Goal: Task Accomplishment & Management: Use online tool/utility

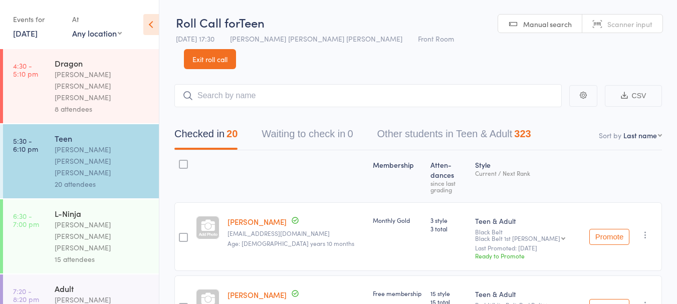
click at [38, 31] on link "18 Sep, 2024" at bounding box center [25, 33] width 25 height 11
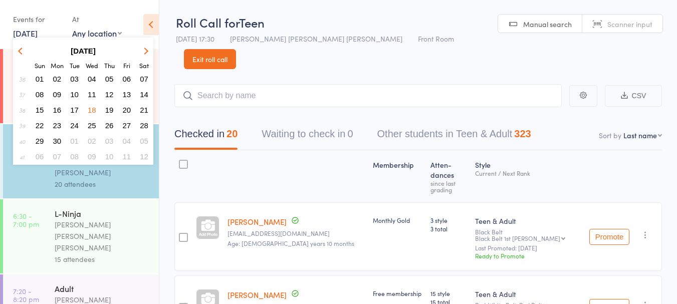
click at [96, 52] on strong "September 2024" at bounding box center [83, 51] width 25 height 9
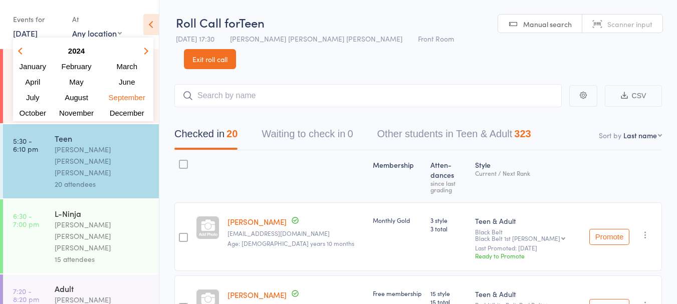
click at [152, 52] on th at bounding box center [126, 51] width 51 height 15
click at [144, 53] on icon "button" at bounding box center [144, 50] width 7 height 7
click at [131, 98] on span "September" at bounding box center [126, 97] width 39 height 9
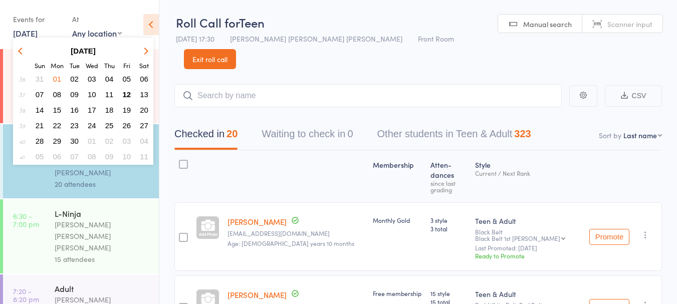
click at [129, 97] on span "12" at bounding box center [127, 94] width 9 height 9
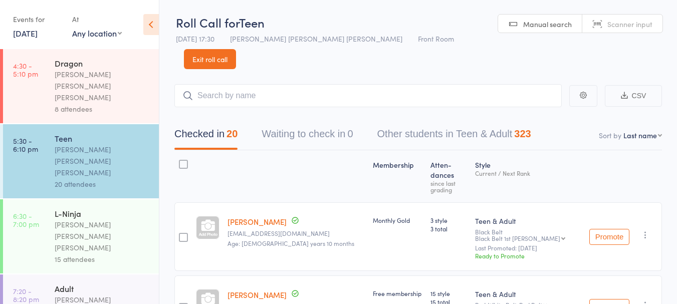
click at [133, 103] on div "8 attendees" at bounding box center [103, 109] width 96 height 12
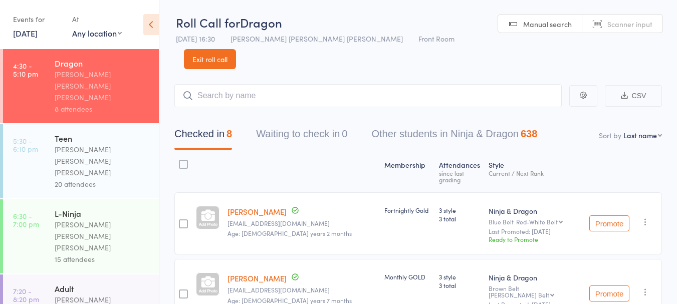
click at [38, 36] on link "18 Sep, 2024" at bounding box center [25, 33] width 25 height 11
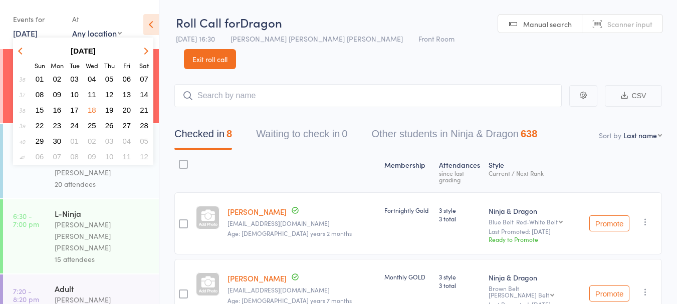
click at [96, 52] on strong "September 2024" at bounding box center [83, 51] width 25 height 9
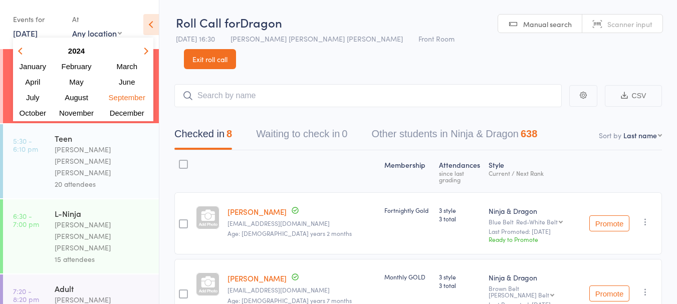
click at [145, 53] on icon "button" at bounding box center [144, 50] width 7 height 7
click at [129, 100] on span "September" at bounding box center [126, 97] width 39 height 9
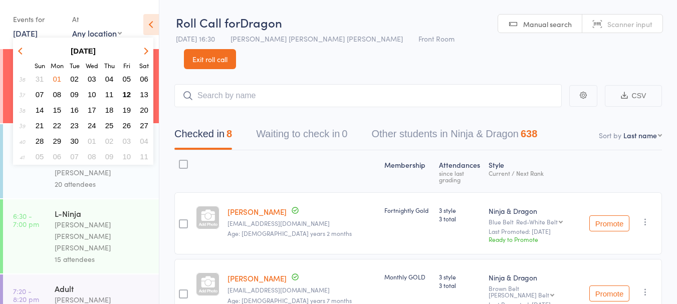
click at [130, 95] on span "12" at bounding box center [127, 94] width 9 height 9
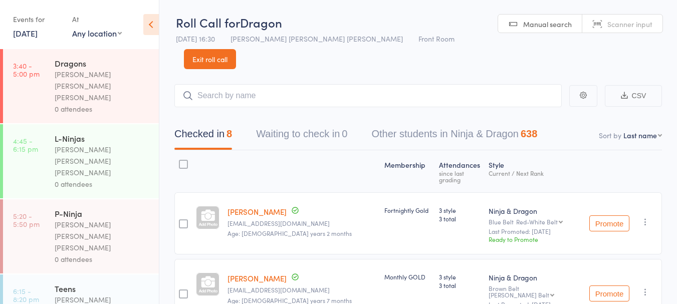
click at [116, 103] on div "0 attendees" at bounding box center [103, 109] width 96 height 12
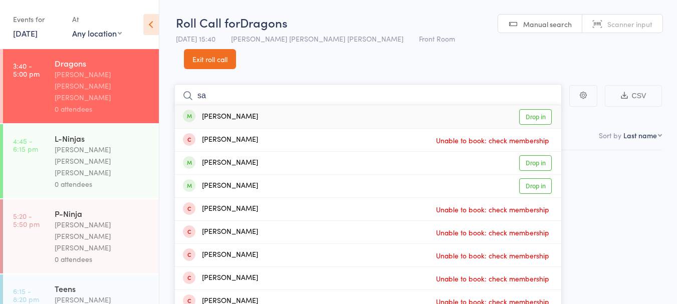
type input "s"
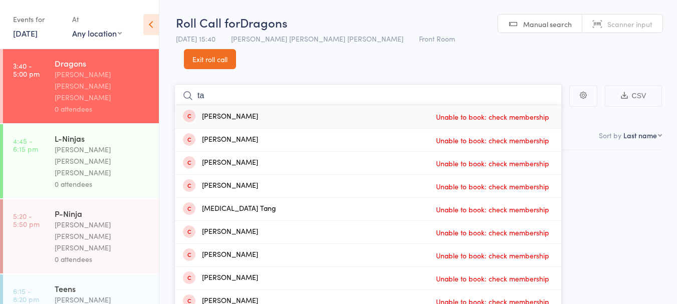
type input "t"
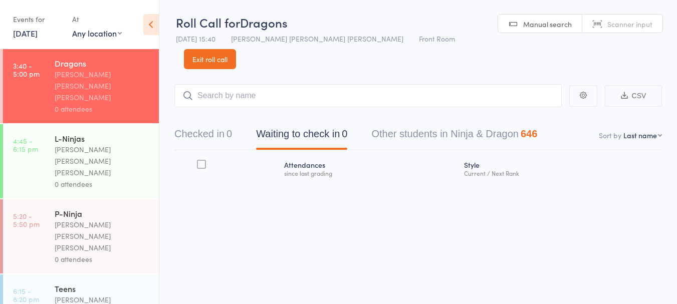
click at [25, 31] on link "[DATE]" at bounding box center [25, 33] width 25 height 11
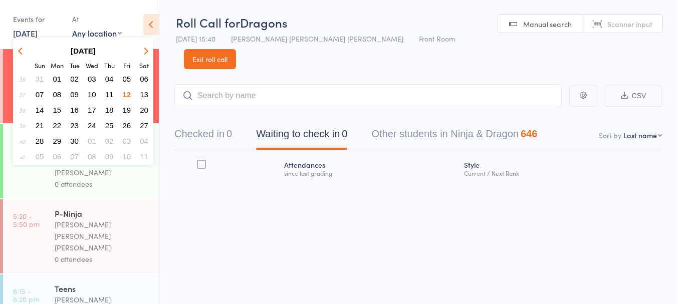
click at [124, 80] on span "05" at bounding box center [127, 79] width 9 height 9
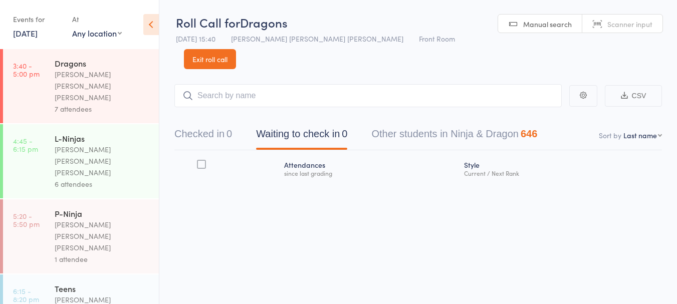
click at [26, 38] on link "5 Sep, 2025" at bounding box center [25, 33] width 25 height 11
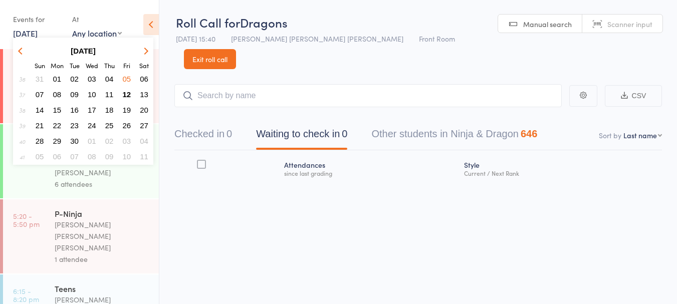
click at [126, 108] on span "19" at bounding box center [127, 110] width 9 height 9
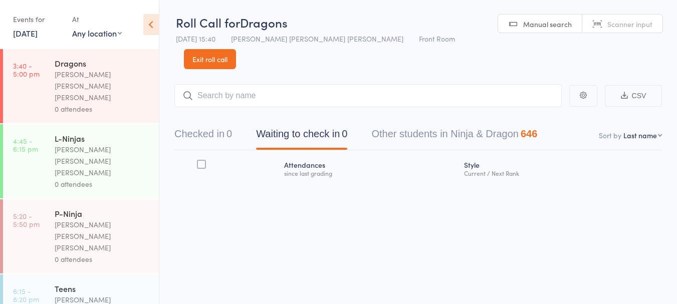
click at [106, 103] on div "0 attendees" at bounding box center [103, 109] width 96 height 12
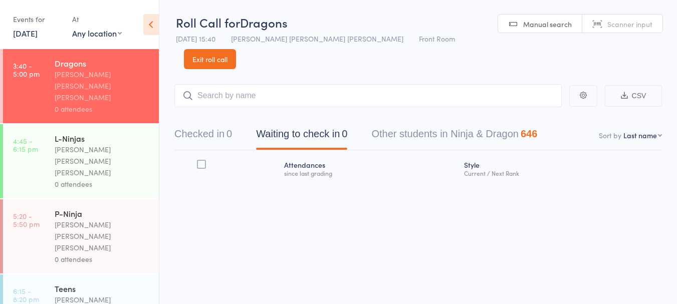
click at [38, 36] on link "19 Sep, 2025" at bounding box center [25, 33] width 25 height 11
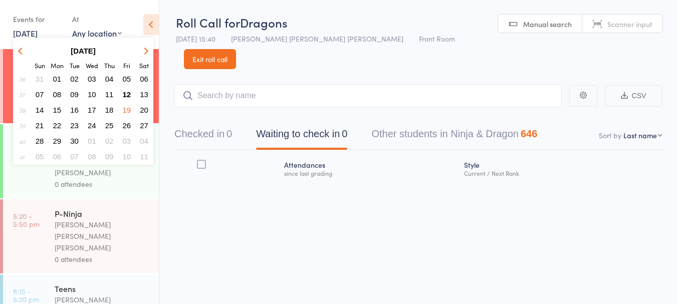
click at [113, 95] on button "11" at bounding box center [110, 95] width 16 height 14
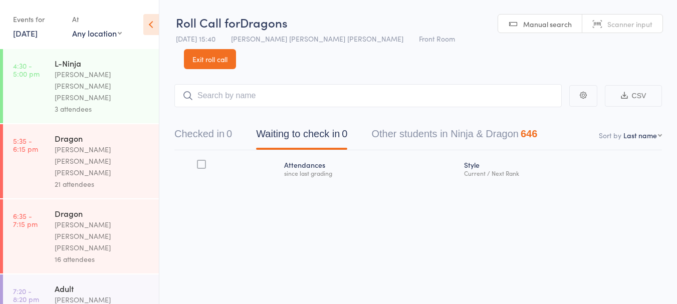
click at [123, 219] on div "[PERSON_NAME] [PERSON_NAME] [PERSON_NAME]" at bounding box center [103, 236] width 96 height 35
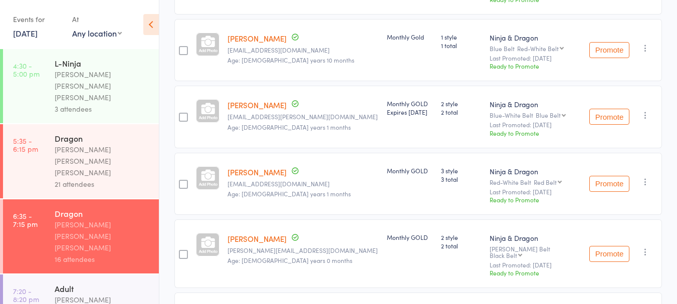
scroll to position [337, 0]
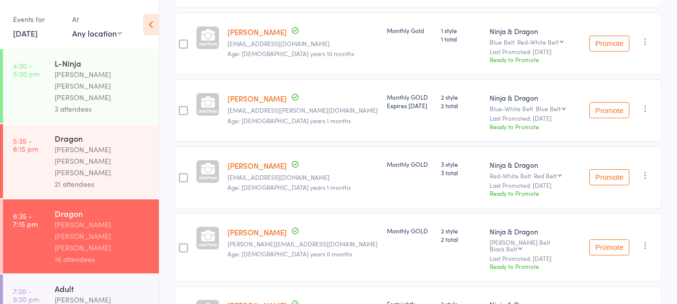
click at [270, 160] on link "Viyaan Kayarkar" at bounding box center [257, 165] width 59 height 11
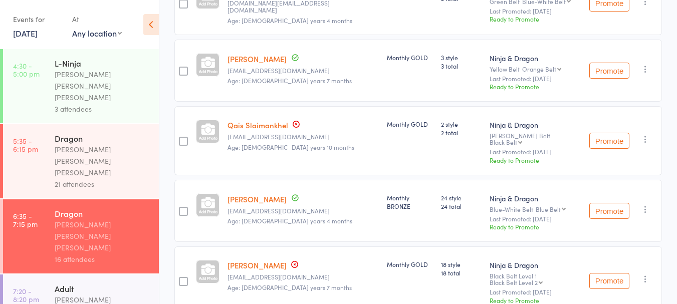
scroll to position [971, 0]
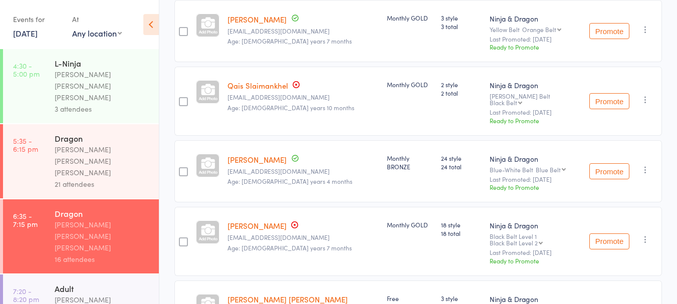
click at [103, 144] on div "[PERSON_NAME] [PERSON_NAME] [PERSON_NAME]" at bounding box center [103, 161] width 96 height 35
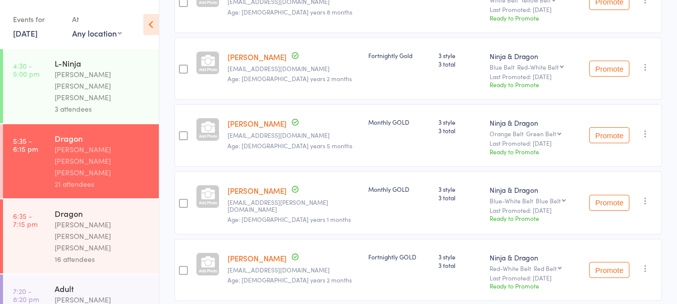
scroll to position [913, 0]
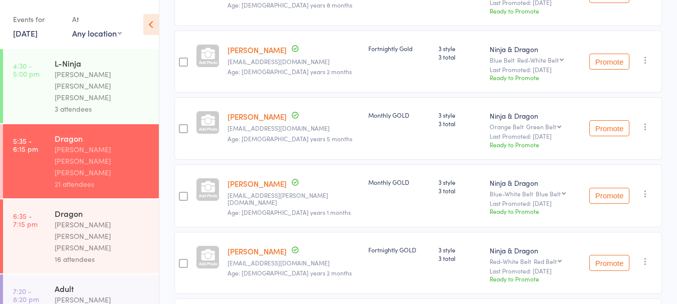
click at [259, 178] on link "Vihaasan Kumaravel" at bounding box center [257, 183] width 59 height 11
click at [38, 35] on link "11 Sep, 2025" at bounding box center [25, 33] width 25 height 11
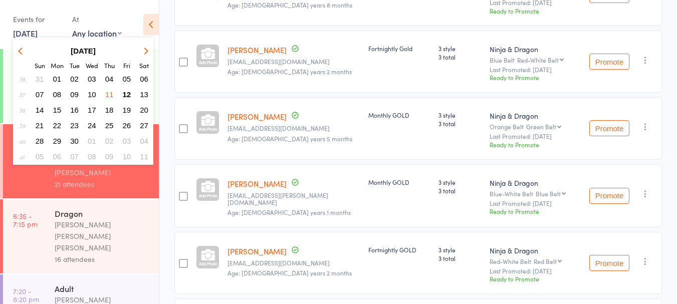
click at [127, 94] on span "12" at bounding box center [127, 94] width 9 height 9
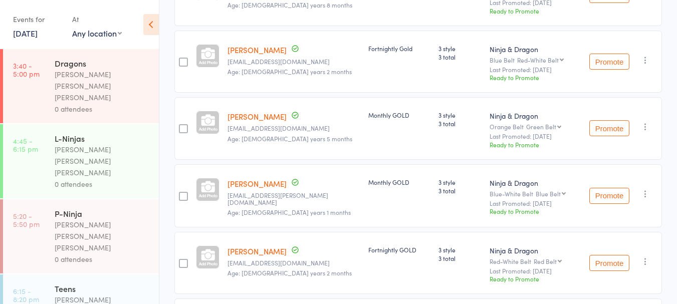
click at [123, 103] on div "0 attendees" at bounding box center [103, 109] width 96 height 12
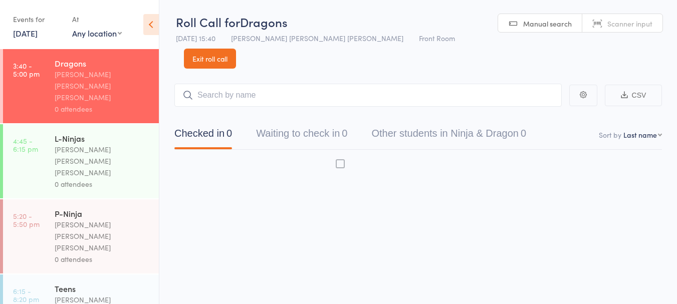
scroll to position [1, 0]
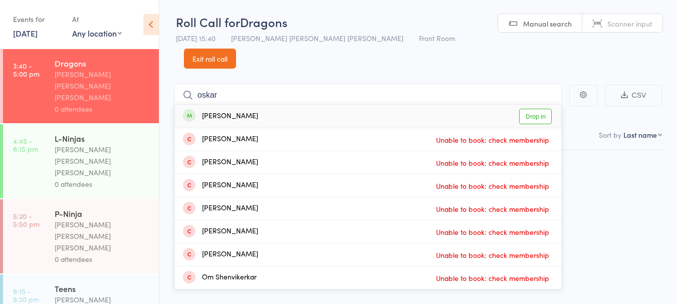
type input "oskar"
click at [535, 109] on link "Drop in" at bounding box center [535, 117] width 33 height 16
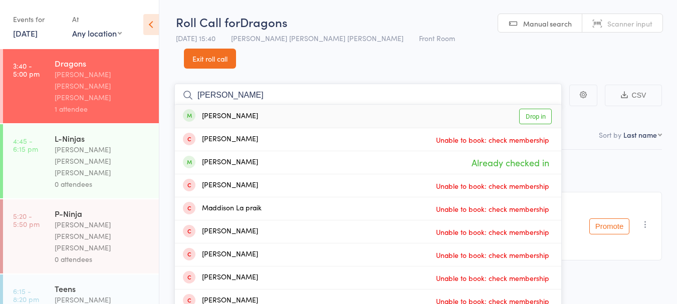
type input "madison ferris"
click at [541, 109] on link "Drop in" at bounding box center [535, 117] width 33 height 16
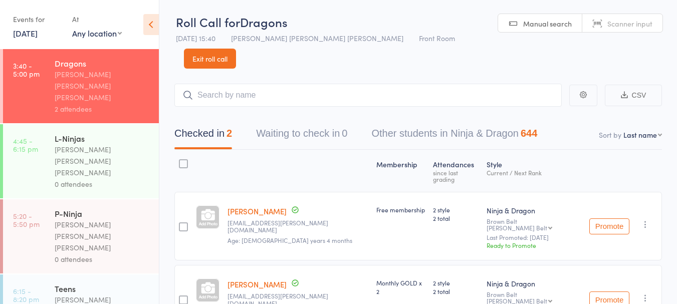
click at [259, 294] on div "Madison Ferris bianca.abood@hotmail.com Age: 8 years 0 months" at bounding box center [297, 299] width 149 height 69
click at [265, 300] on div "Membership Atten­dances since last grading Style Current / Next Rank Oskar Ferr…" at bounding box center [418, 264] width 488 height 229
click at [265, 84] on input "search" at bounding box center [367, 95] width 387 height 23
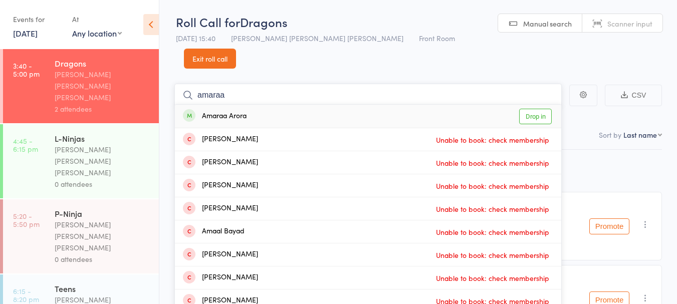
type input "amaraa"
click at [355, 105] on div "Amaraa Arora Drop in" at bounding box center [368, 116] width 386 height 23
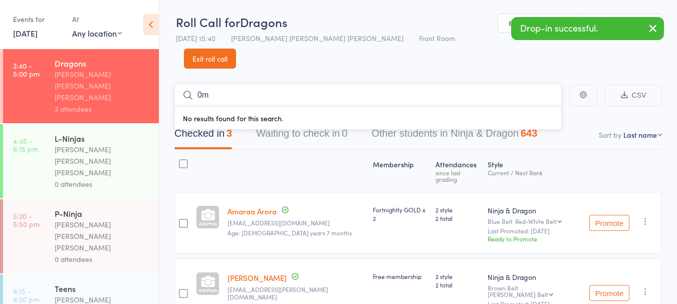
type input "0"
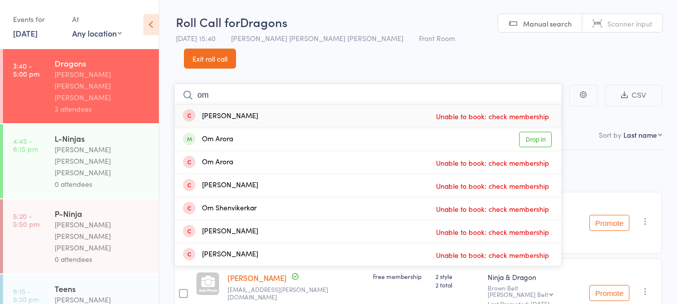
type input "om"
click at [341, 128] on div "Om Arora Drop in" at bounding box center [368, 139] width 386 height 23
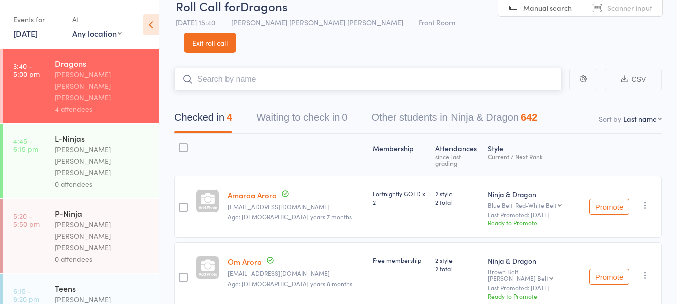
scroll to position [0, 0]
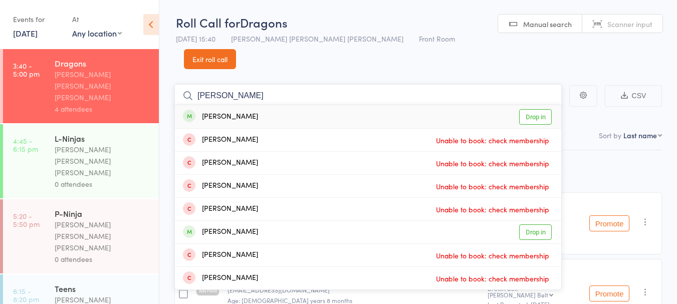
type input "robert t"
click at [221, 111] on div "Robert Tyler" at bounding box center [220, 117] width 75 height 12
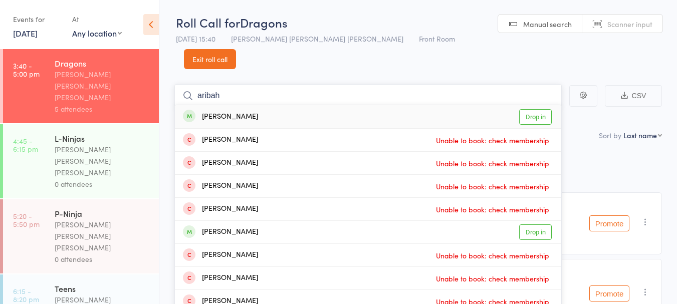
type input "aribah"
click at [225, 111] on div "Aribah Kabir" at bounding box center [220, 117] width 75 height 12
type input "a"
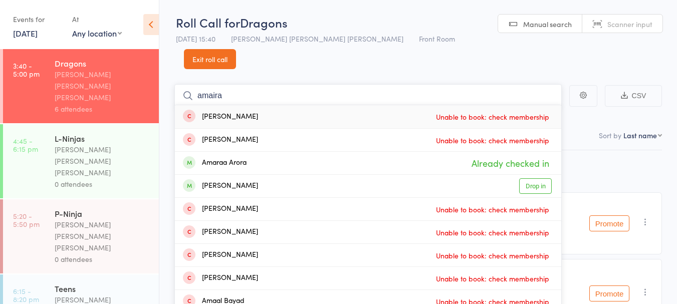
type input "amaira"
click at [537, 178] on link "Drop in" at bounding box center [535, 186] width 33 height 16
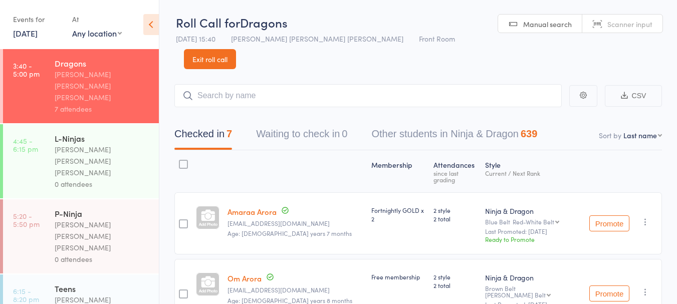
click at [236, 49] on link "Exit roll call" at bounding box center [210, 59] width 52 height 20
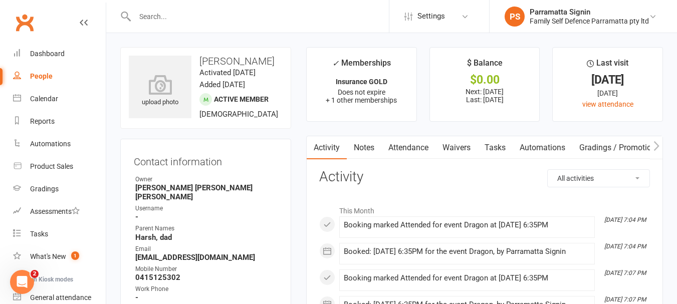
click at [362, 156] on link "Notes" at bounding box center [364, 147] width 35 height 23
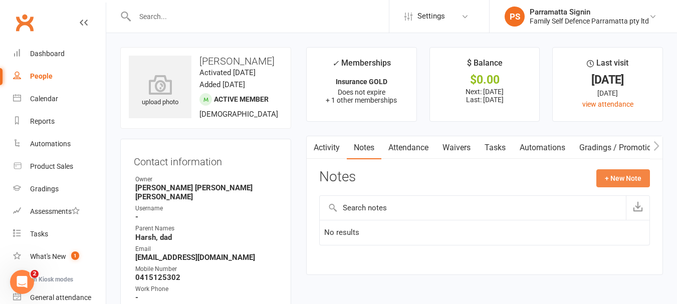
click at [612, 181] on button "+ New Note" at bounding box center [623, 178] width 54 height 18
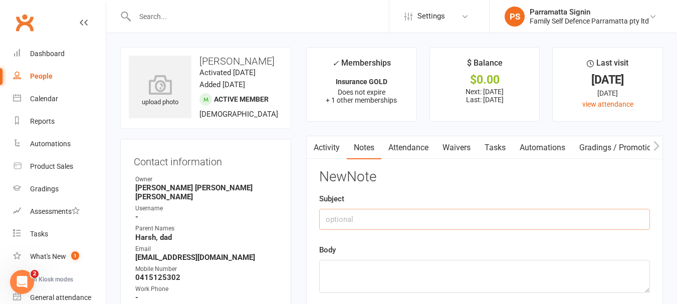
click at [405, 215] on input "text" at bounding box center [484, 219] width 331 height 21
type input "minor incident"
click at [390, 267] on textarea at bounding box center [484, 276] width 331 height 33
type textarea "D"
click at [400, 222] on input "minor incident" at bounding box center [484, 219] width 331 height 21
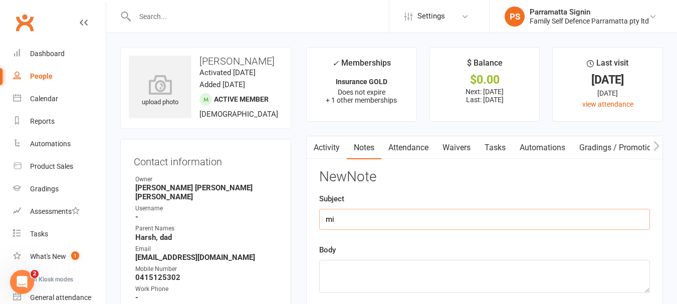
type input "m"
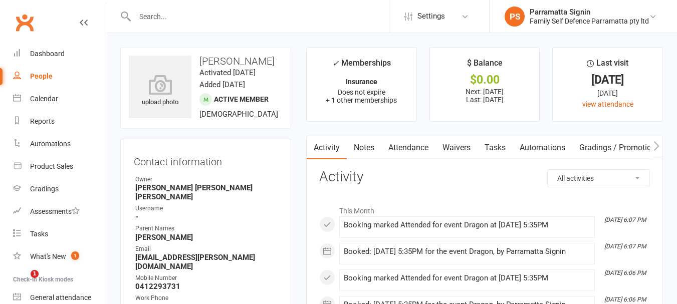
click at [367, 151] on link "Notes" at bounding box center [364, 147] width 35 height 23
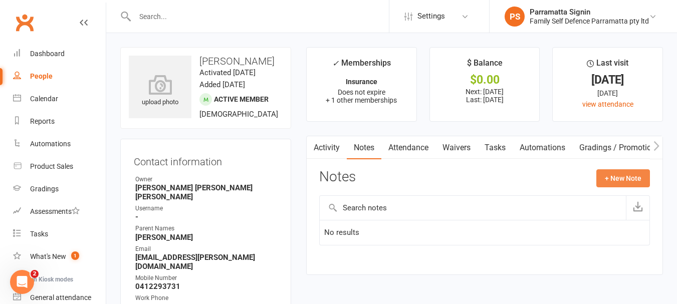
click at [618, 186] on button "+ New Note" at bounding box center [623, 178] width 54 height 18
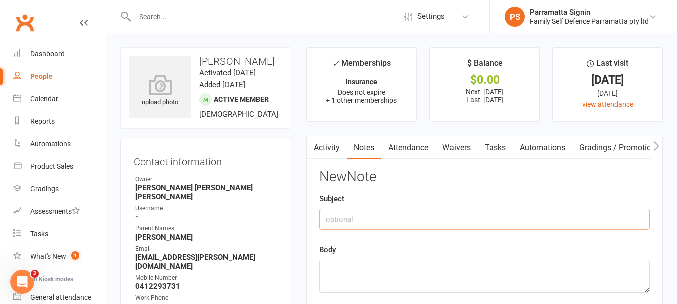
click at [418, 224] on input "text" at bounding box center [484, 219] width 331 height 21
type input "minor incident"
click at [389, 272] on textarea at bounding box center [484, 276] width 331 height 33
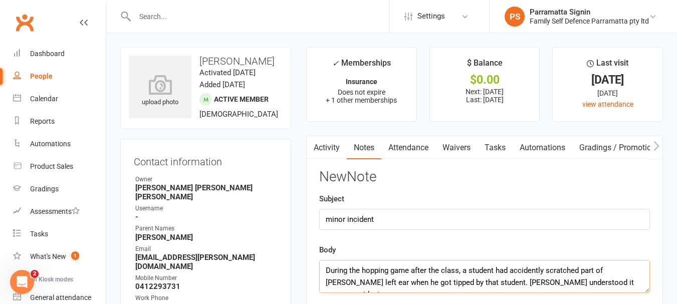
click at [466, 280] on textarea "During the hopping game after the class, a student had accidently scratched par…" at bounding box center [484, 276] width 331 height 33
click at [609, 282] on textarea "During the hopping game after the class, a student had accidently scratched par…" at bounding box center [484, 276] width 331 height 33
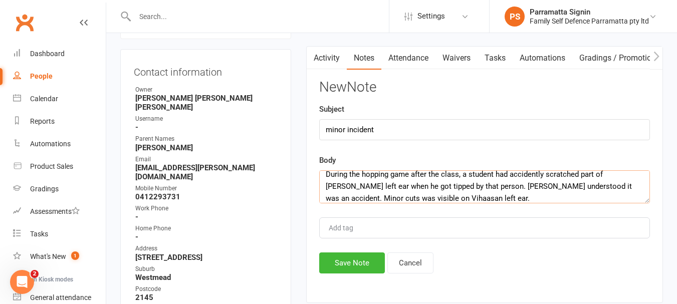
scroll to position [92, 0]
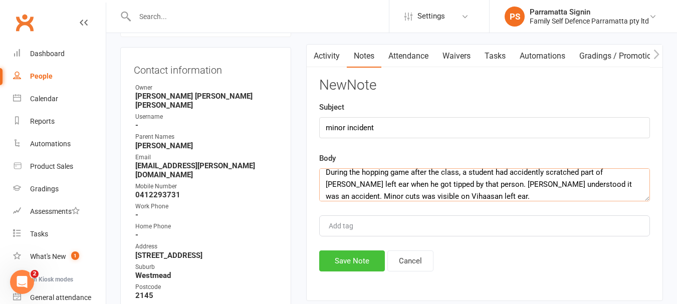
type textarea "During the hopping game after the class, a student had accidently scratched par…"
click at [346, 267] on button "Save Note" at bounding box center [352, 261] width 66 height 21
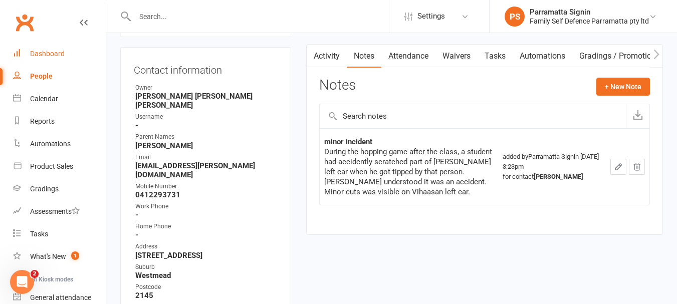
click at [52, 53] on div "Dashboard" at bounding box center [47, 54] width 35 height 8
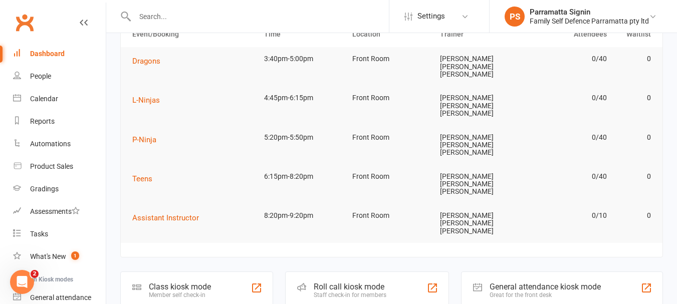
scroll to position [61, 0]
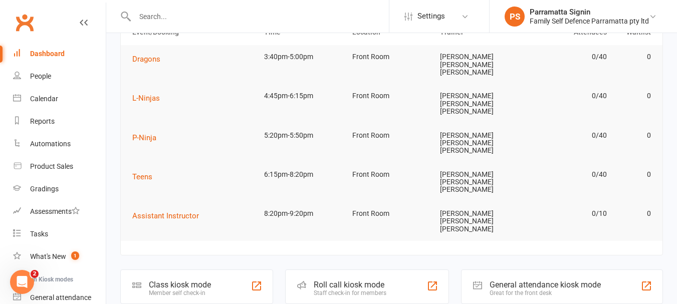
click at [340, 290] on div "Staff check-in for members" at bounding box center [350, 293] width 73 height 7
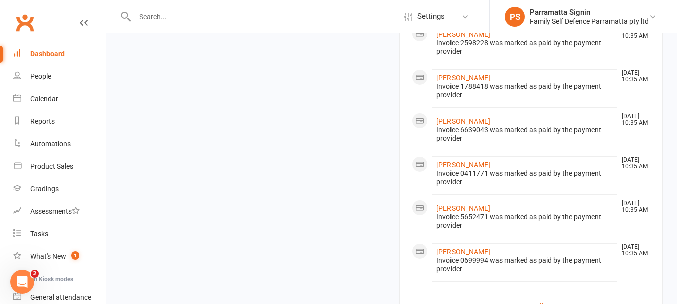
scroll to position [1004, 0]
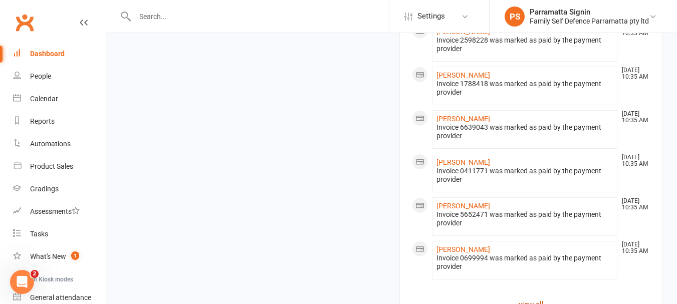
click at [538, 299] on link "view all" at bounding box center [531, 305] width 239 height 12
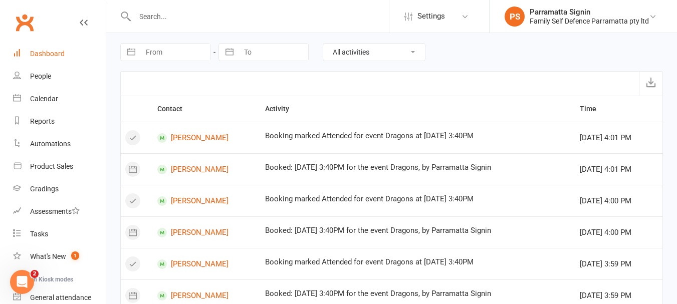
click at [46, 54] on div "Dashboard" at bounding box center [47, 54] width 35 height 8
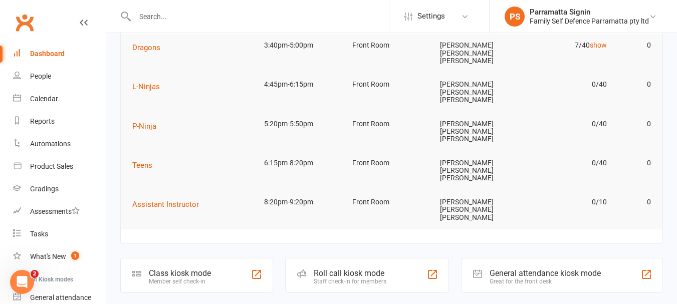
scroll to position [97, 0]
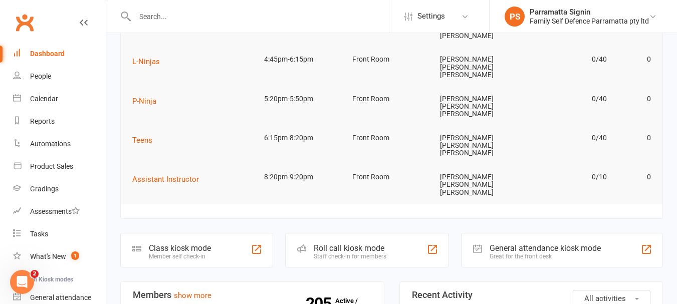
click at [360, 244] on div "Roll call kiosk mode" at bounding box center [350, 249] width 73 height 10
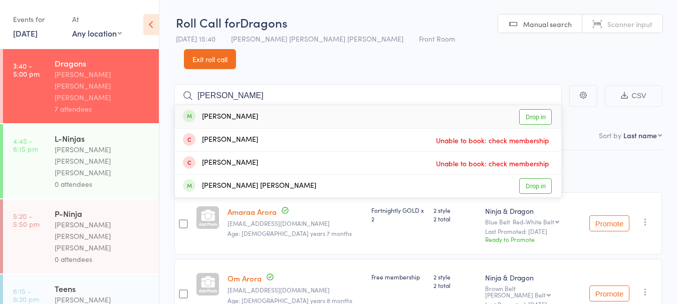
type input "[PERSON_NAME]"
click at [219, 111] on div "[PERSON_NAME]" at bounding box center [220, 117] width 75 height 12
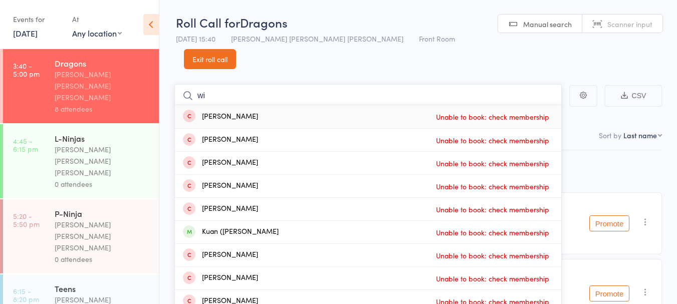
type input "w"
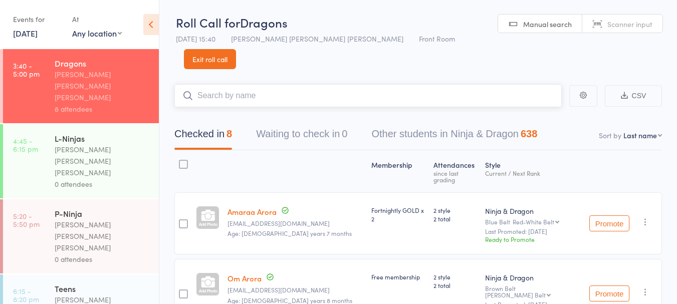
type input "r"
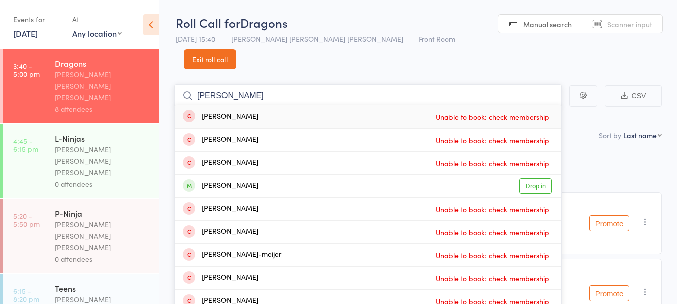
type input "[PERSON_NAME]"
click at [221, 180] on div "[PERSON_NAME]" at bounding box center [220, 186] width 75 height 12
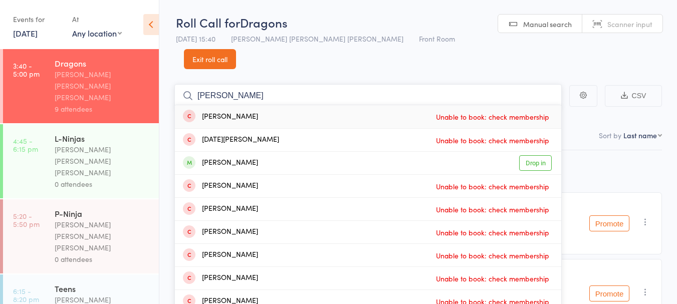
type input "[PERSON_NAME]"
click at [258, 157] on div "[PERSON_NAME]" at bounding box center [220, 163] width 75 height 12
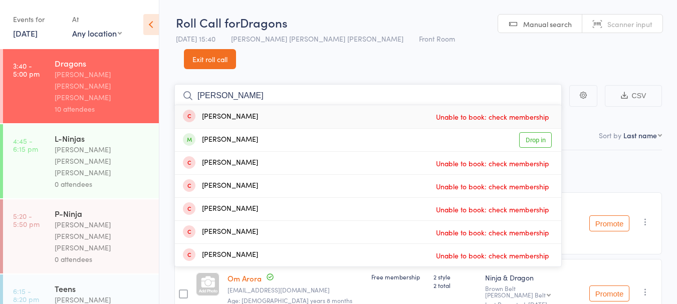
type input "[PERSON_NAME]"
click at [283, 129] on div "[PERSON_NAME] Drop in" at bounding box center [368, 140] width 386 height 23
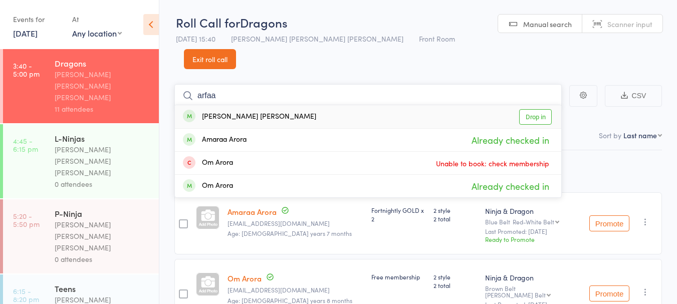
type input "arfaa"
click at [536, 109] on link "Drop in" at bounding box center [535, 117] width 33 height 16
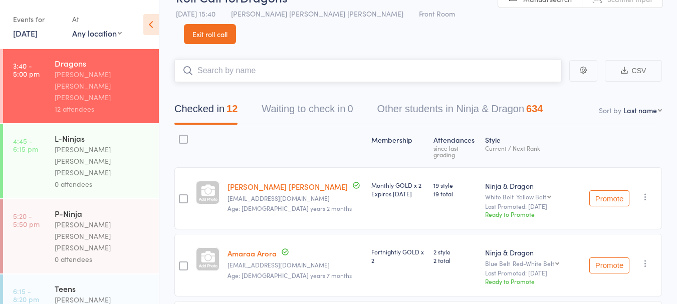
scroll to position [26, 0]
click at [602, 189] on button "Promote" at bounding box center [609, 197] width 40 height 16
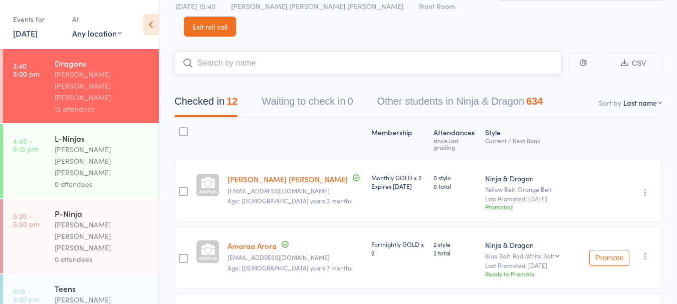
scroll to position [33, 0]
click at [55, 144] on div "[PERSON_NAME] [PERSON_NAME] [PERSON_NAME]" at bounding box center [103, 161] width 96 height 35
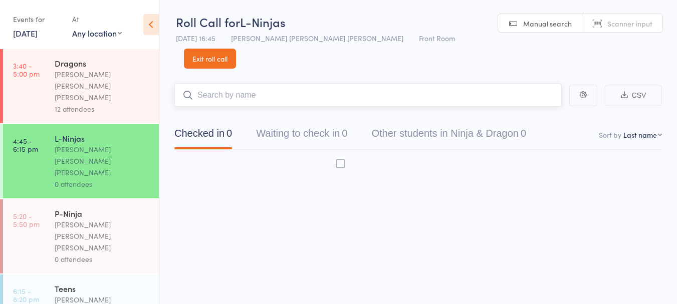
scroll to position [1, 0]
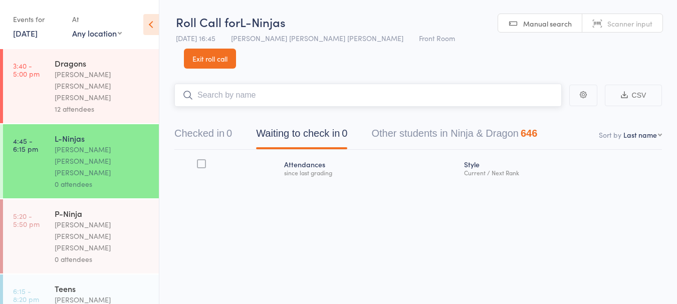
click at [209, 123] on button "Checked in 0" at bounding box center [203, 136] width 58 height 27
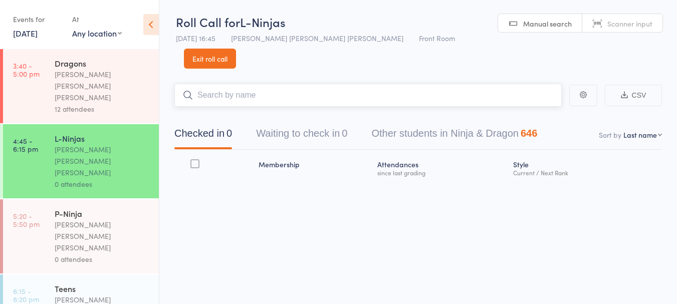
click at [330, 84] on input "search" at bounding box center [367, 95] width 387 height 23
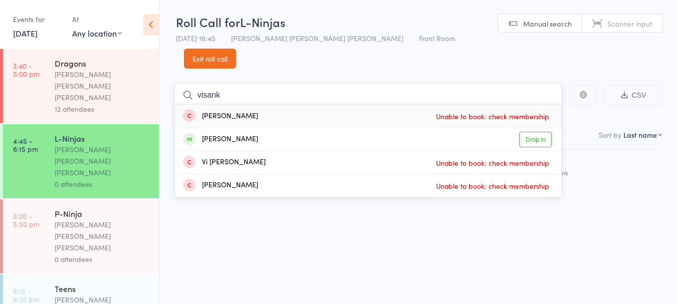
type input "visank"
click at [533, 132] on link "Drop in" at bounding box center [535, 140] width 33 height 16
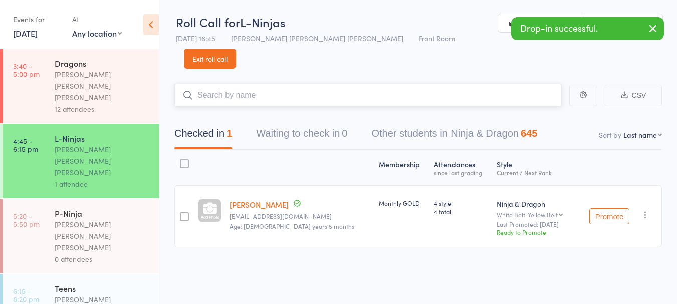
scroll to position [0, 0]
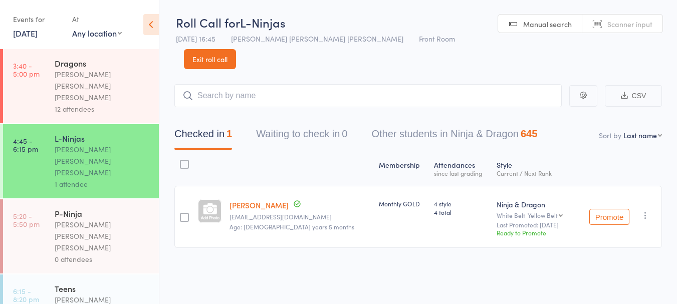
click at [236, 49] on link "Exit roll call" at bounding box center [210, 59] width 52 height 20
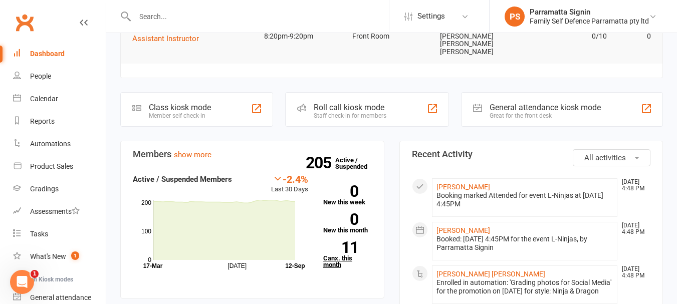
click at [338, 242] on link "11 Canx. this month" at bounding box center [347, 255] width 49 height 27
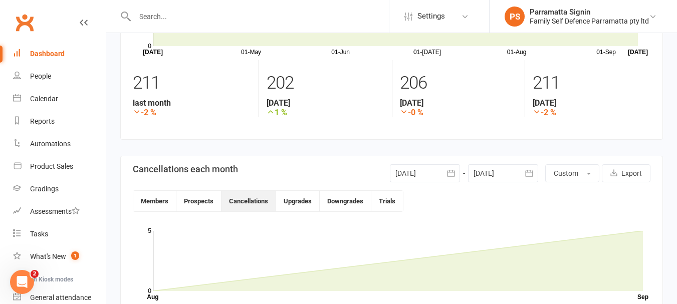
scroll to position [112, 0]
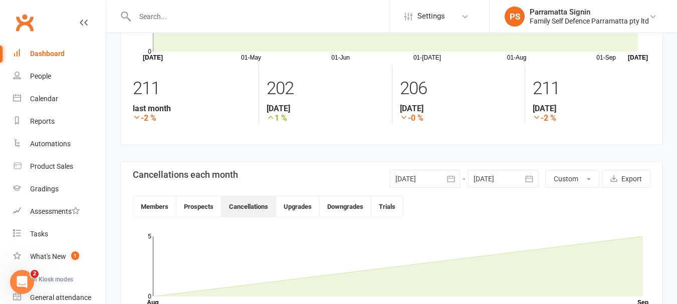
click at [33, 59] on link "Dashboard" at bounding box center [59, 54] width 93 height 23
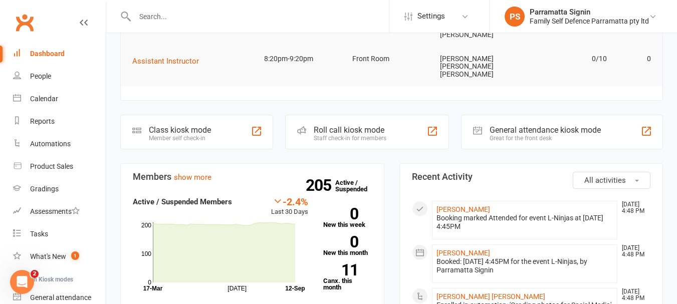
scroll to position [219, 0]
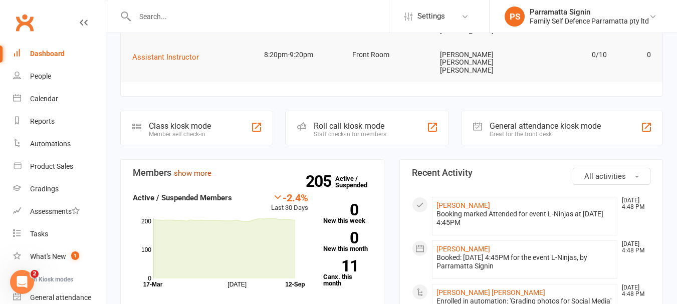
click at [197, 169] on link "show more" at bounding box center [193, 173] width 38 height 9
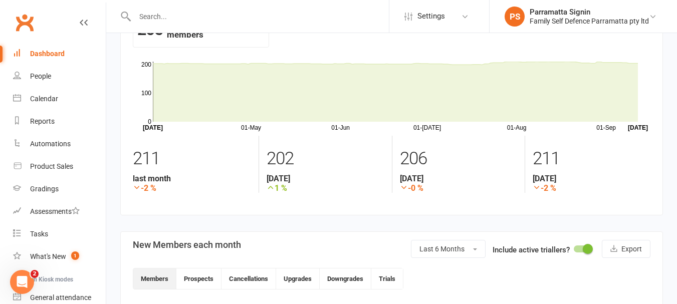
scroll to position [86, 0]
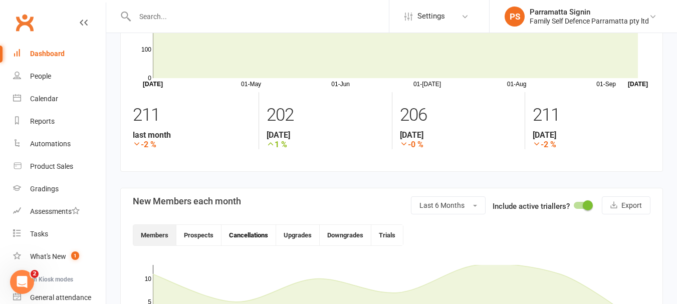
click at [260, 244] on button "Cancellations" at bounding box center [248, 235] width 55 height 21
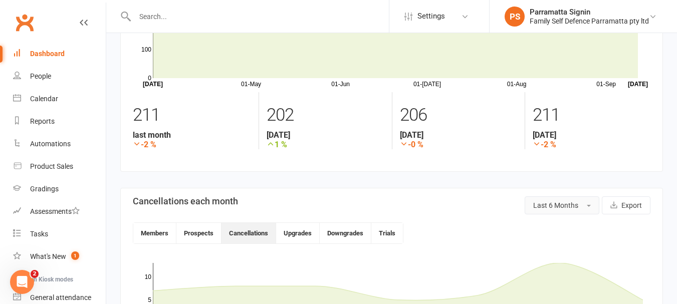
click at [566, 207] on span "Last 6 Months" at bounding box center [555, 205] width 45 height 8
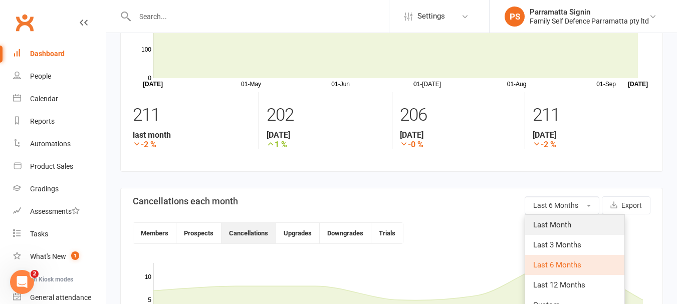
click at [562, 227] on span "Last Month" at bounding box center [552, 224] width 38 height 9
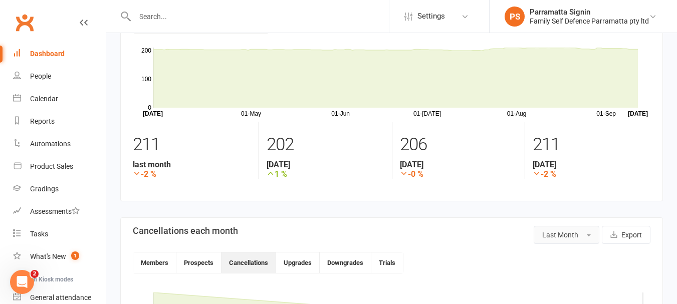
scroll to position [53, 0]
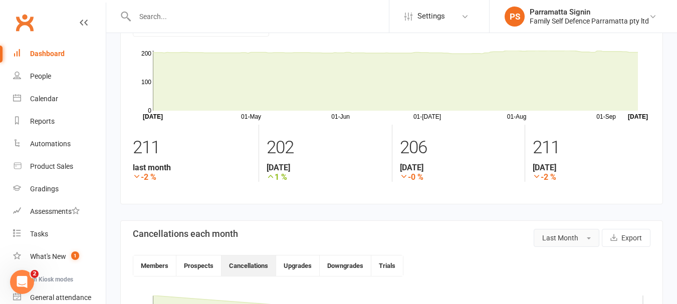
click at [575, 244] on button "Last Month" at bounding box center [567, 238] width 66 height 18
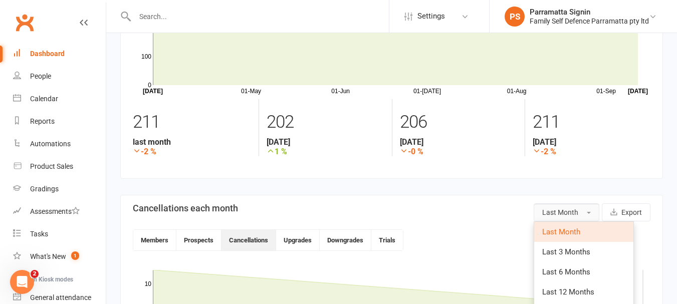
scroll to position [81, 0]
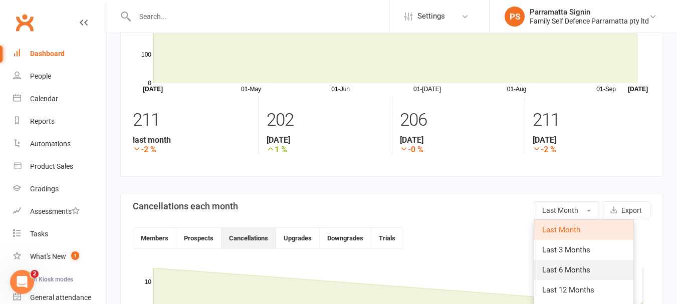
click at [579, 278] on link "Last 6 Months" at bounding box center [583, 270] width 99 height 20
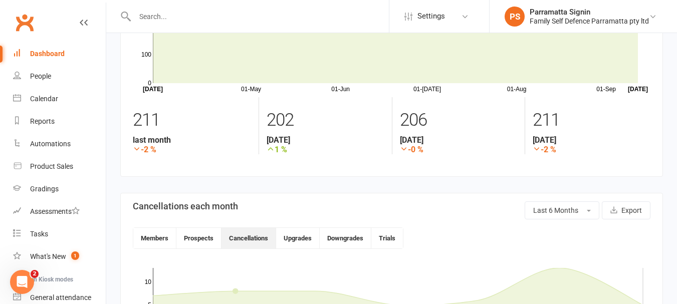
click at [47, 59] on link "Dashboard" at bounding box center [59, 54] width 93 height 23
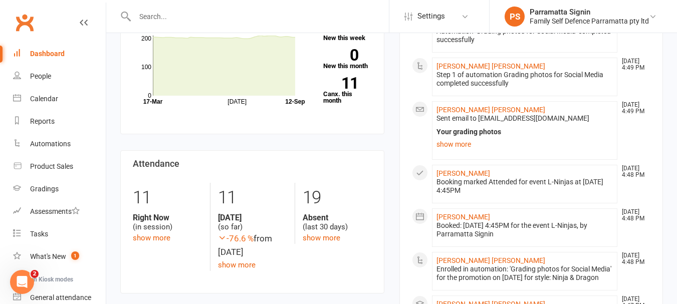
scroll to position [404, 0]
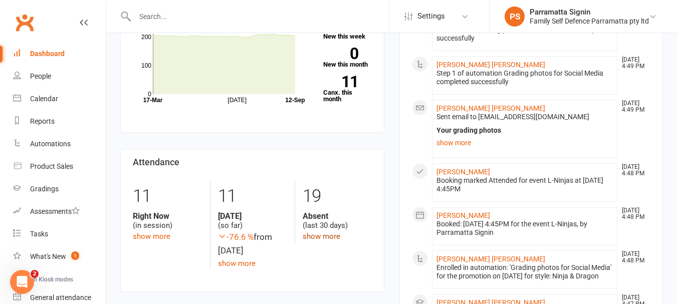
click at [323, 232] on link "show more" at bounding box center [322, 236] width 38 height 9
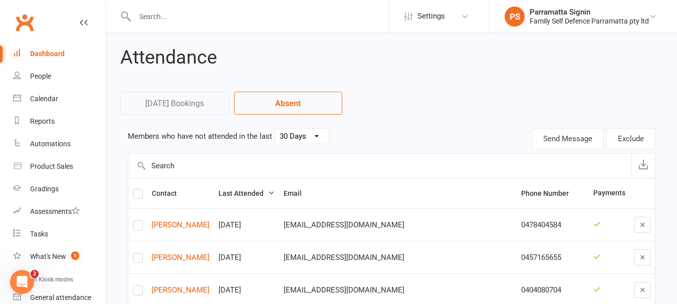
click at [292, 130] on select "30 Days 15 Days 7 Days" at bounding box center [302, 136] width 54 height 15
click at [275, 129] on select "30 Days 15 Days 7 Days" at bounding box center [302, 136] width 54 height 15
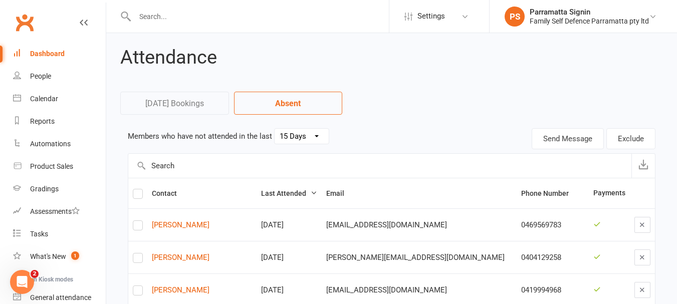
click at [286, 135] on select "30 Days 15 Days 7 Days" at bounding box center [302, 136] width 54 height 15
click at [275, 129] on select "30 Days 15 Days 7 Days" at bounding box center [302, 136] width 54 height 15
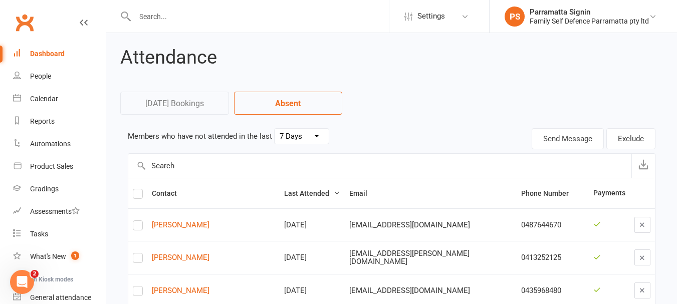
click at [292, 138] on select "30 Days 15 Days 7 Days" at bounding box center [302, 136] width 54 height 15
click at [275, 129] on select "30 Days 15 Days 7 Days" at bounding box center [302, 136] width 54 height 15
select select "30"
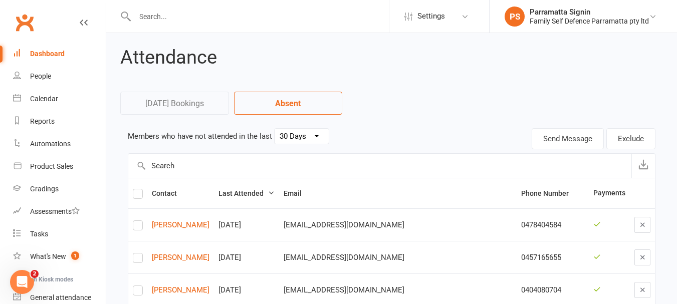
click at [54, 51] on div "Dashboard" at bounding box center [47, 54] width 35 height 8
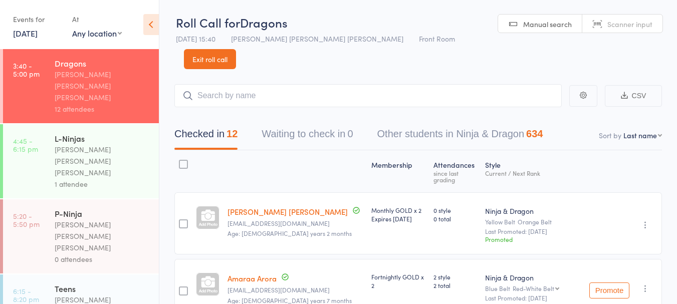
click at [38, 35] on link "[DATE]" at bounding box center [25, 33] width 25 height 11
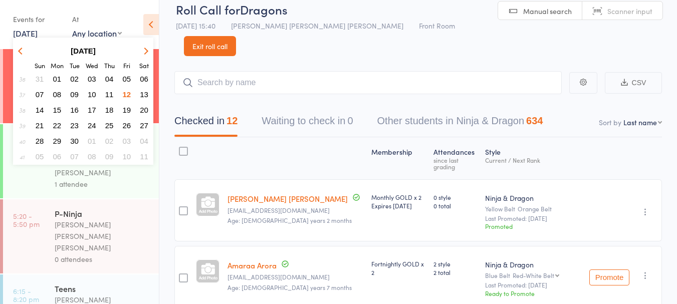
scroll to position [15, 0]
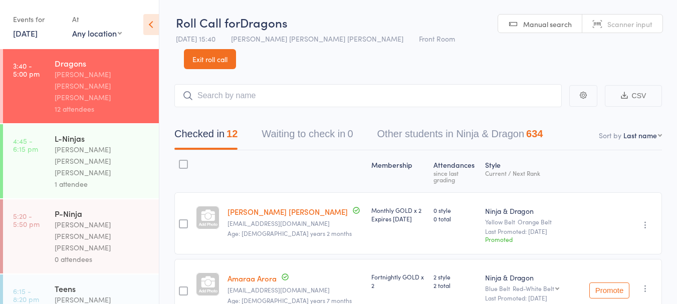
click at [89, 133] on div "L-Ninjas" at bounding box center [103, 138] width 96 height 11
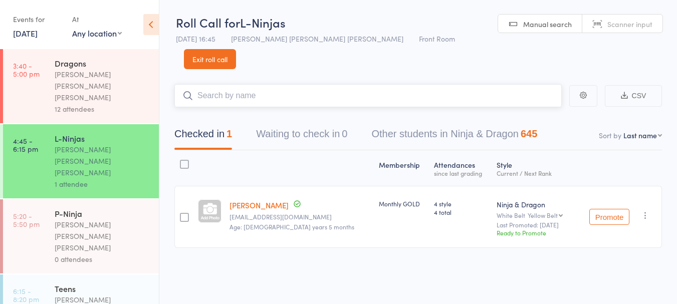
click at [238, 84] on input "search" at bounding box center [367, 95] width 387 height 23
click at [89, 103] on div "12 attendees" at bounding box center [103, 109] width 96 height 12
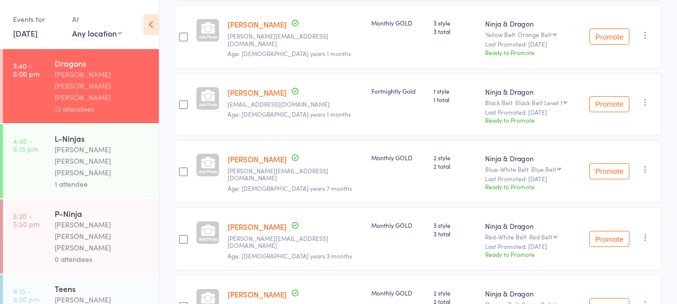
scroll to position [704, 0]
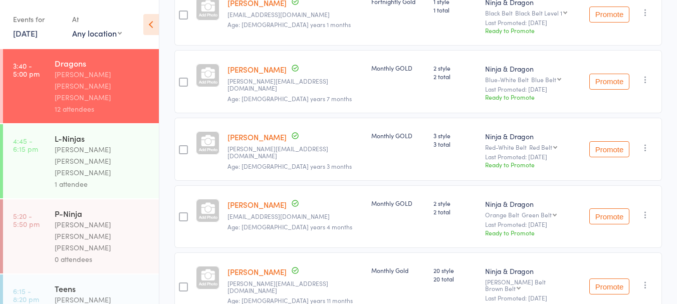
click at [643, 210] on icon "button" at bounding box center [645, 215] width 10 height 10
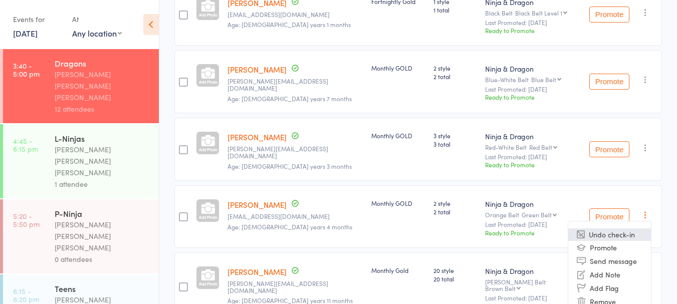
click at [617, 229] on li "Undo check-in" at bounding box center [609, 235] width 83 height 13
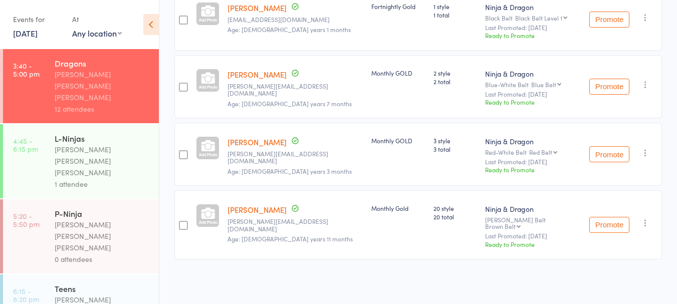
scroll to position [637, 0]
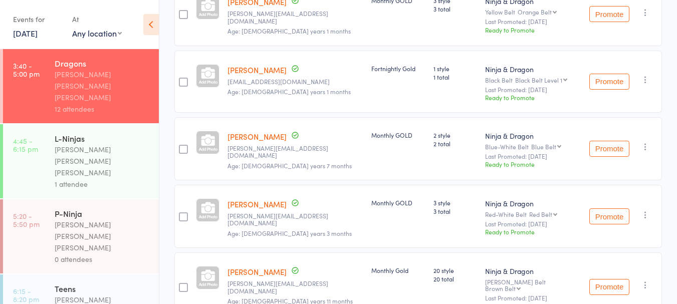
click at [99, 144] on div "[PERSON_NAME] [PERSON_NAME] [PERSON_NAME]" at bounding box center [103, 161] width 96 height 35
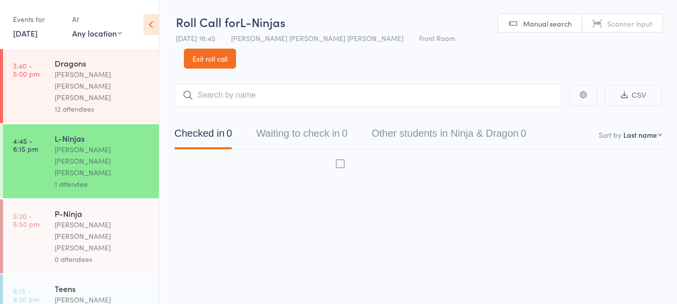
scroll to position [1, 0]
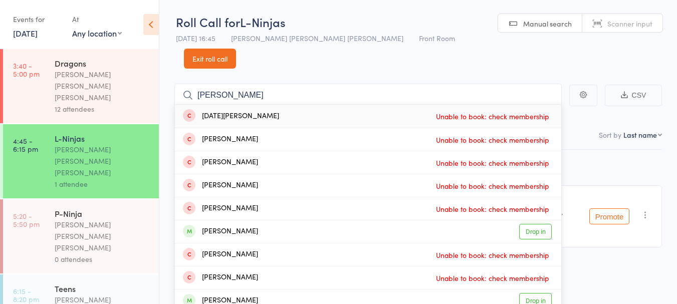
type input "[PERSON_NAME]"
click at [294, 220] on div "[PERSON_NAME] Drop in" at bounding box center [368, 231] width 386 height 23
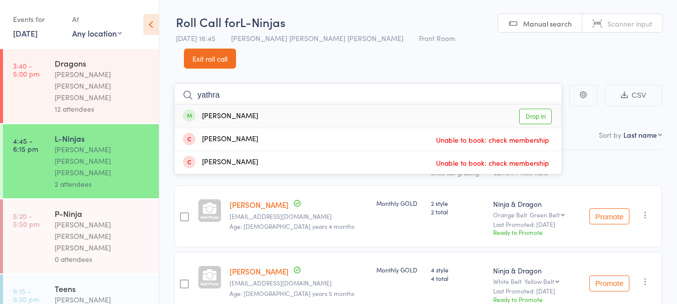
type input "yathra"
click at [214, 111] on div "[PERSON_NAME]" at bounding box center [220, 117] width 75 height 12
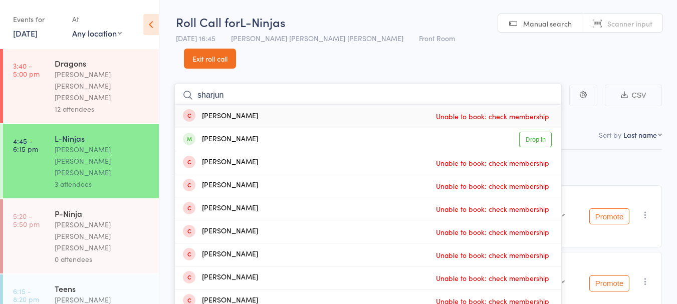
type input "sharjun"
click at [219, 134] on div "[PERSON_NAME]" at bounding box center [220, 140] width 75 height 12
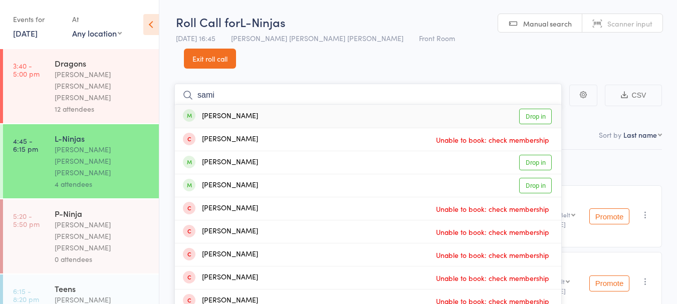
type input "sami"
click at [210, 157] on div "[PERSON_NAME]" at bounding box center [220, 163] width 75 height 12
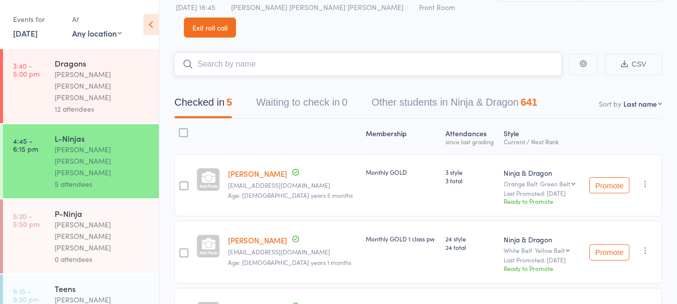
scroll to position [0, 0]
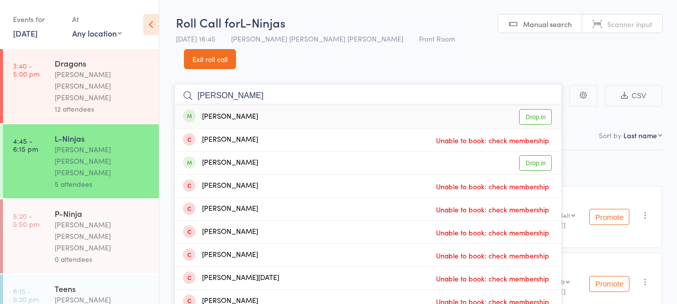
type input "[PERSON_NAME]"
click at [216, 111] on div "[PERSON_NAME]" at bounding box center [220, 117] width 75 height 12
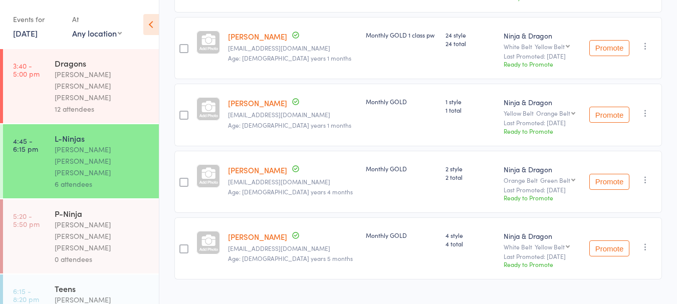
scroll to position [71, 0]
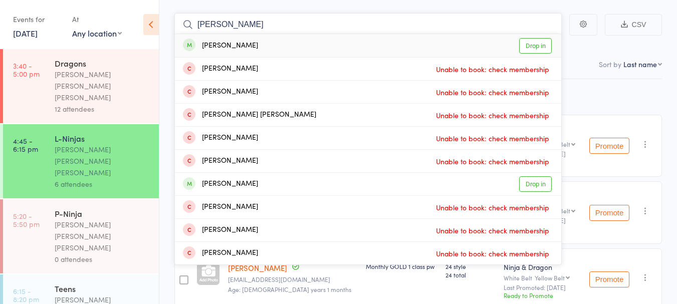
type input "[PERSON_NAME]"
click at [272, 34] on div "[PERSON_NAME] Drop in" at bounding box center [368, 45] width 386 height 23
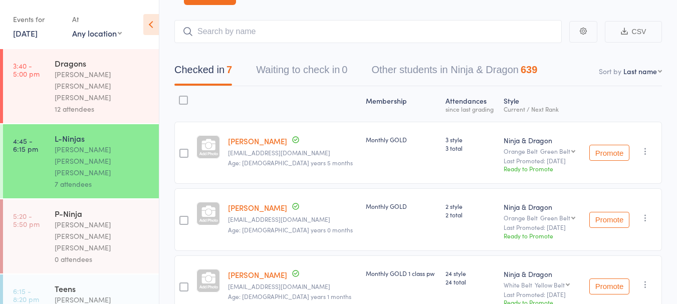
click at [38, 36] on link "[DATE]" at bounding box center [25, 33] width 25 height 11
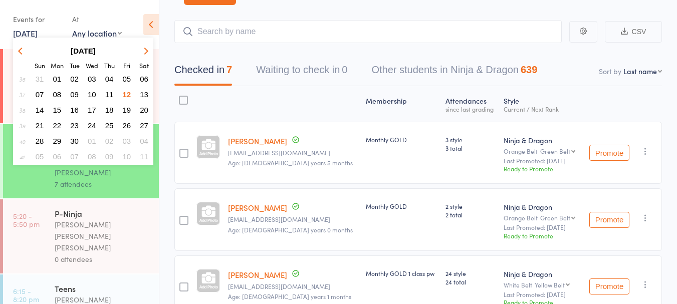
click at [95, 97] on span "10" at bounding box center [92, 94] width 9 height 9
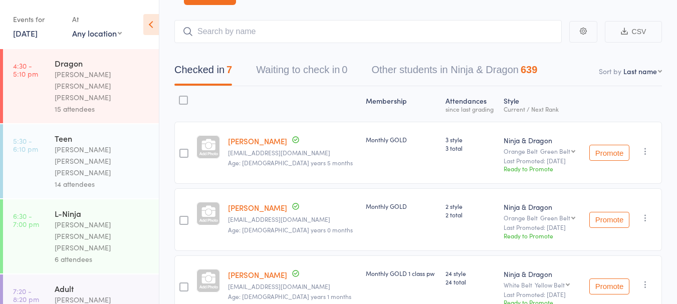
click at [55, 254] on div "6 attendees" at bounding box center [103, 260] width 96 height 12
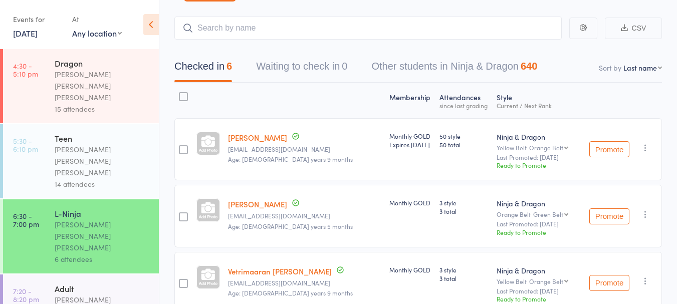
scroll to position [55, 0]
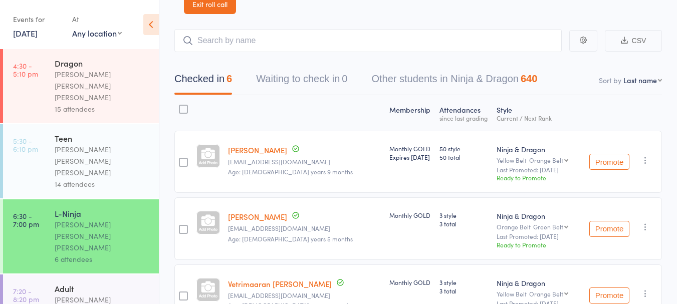
click at [37, 38] on link "10 Sep, 2025" at bounding box center [25, 33] width 25 height 11
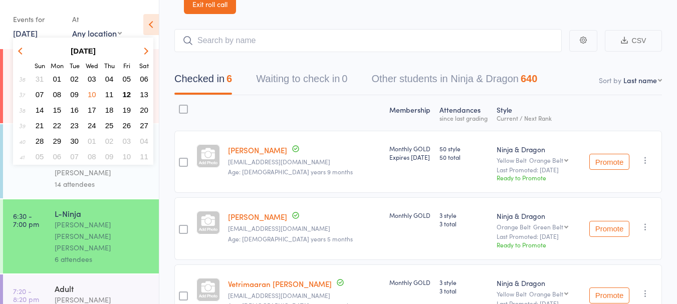
click at [59, 97] on span "08" at bounding box center [57, 94] width 9 height 9
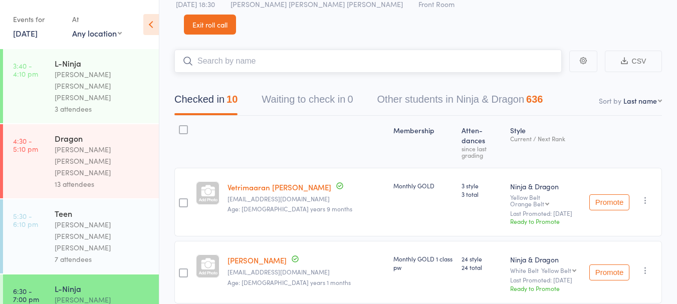
scroll to position [33, 0]
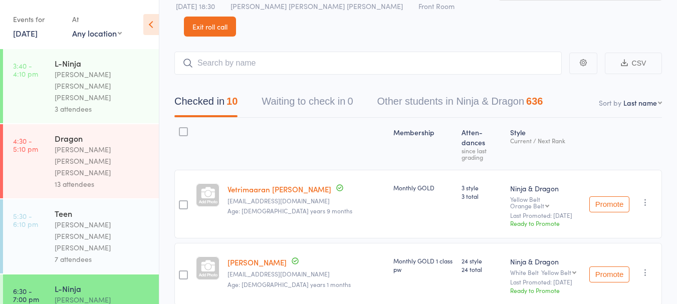
click at [31, 37] on link "8 Sep, 2025" at bounding box center [25, 33] width 25 height 11
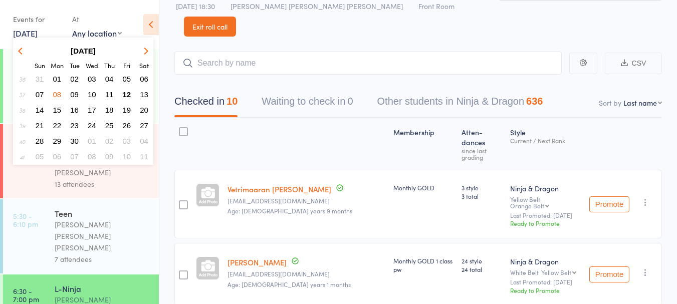
click at [129, 94] on span "12" at bounding box center [127, 94] width 9 height 9
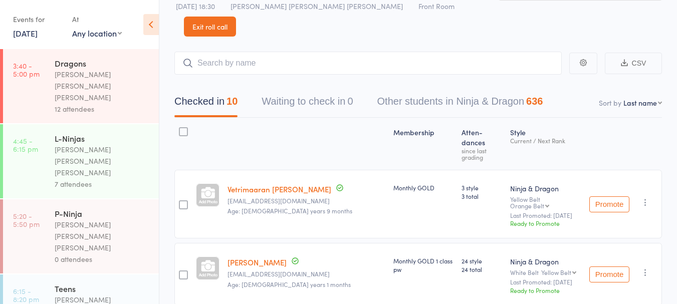
click at [55, 144] on div "[PERSON_NAME] [PERSON_NAME] [PERSON_NAME]" at bounding box center [103, 161] width 96 height 35
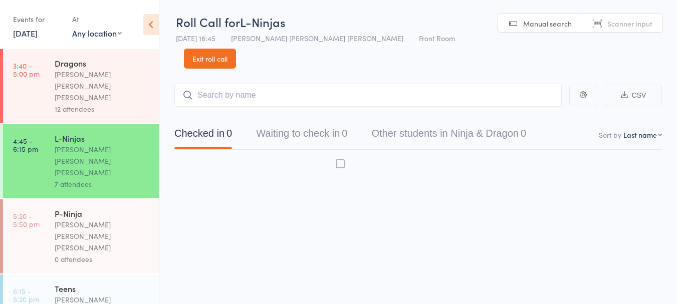
scroll to position [1, 0]
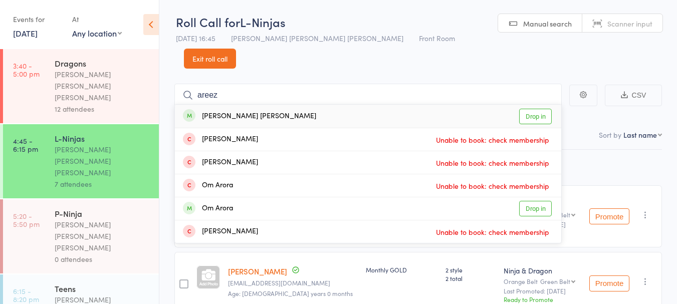
type input "areez"
click at [540, 109] on link "Drop in" at bounding box center [535, 117] width 33 height 16
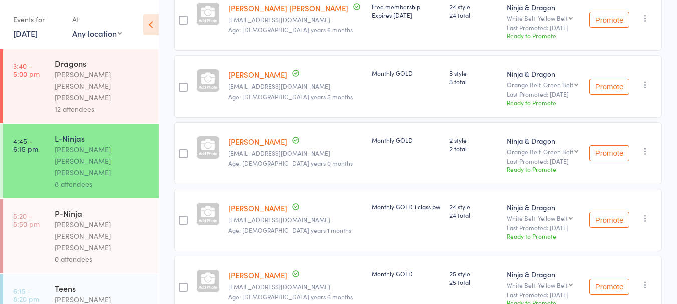
scroll to position [0, 0]
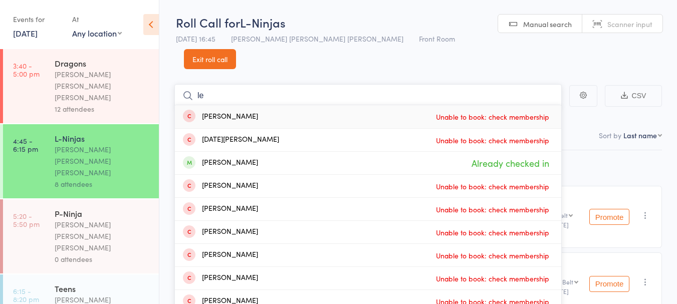
type input "l"
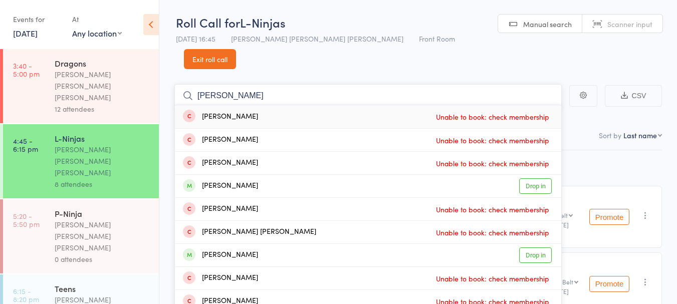
type input "nathan"
click at [536, 178] on link "Drop in" at bounding box center [535, 186] width 33 height 16
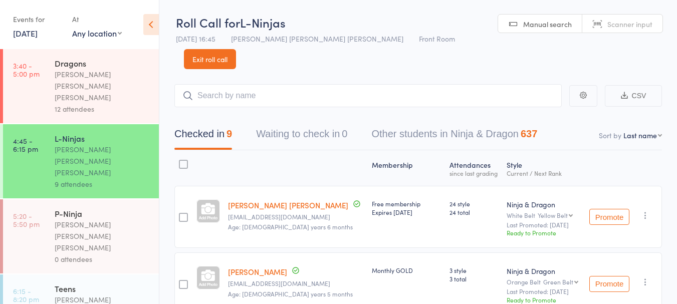
click at [597, 209] on button "Promote" at bounding box center [609, 217] width 40 height 16
click at [69, 208] on div "P-Ninja" at bounding box center [103, 213] width 96 height 11
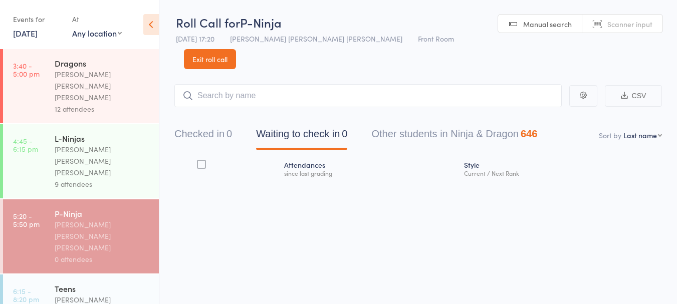
click at [220, 123] on button "Checked in 0" at bounding box center [203, 136] width 58 height 27
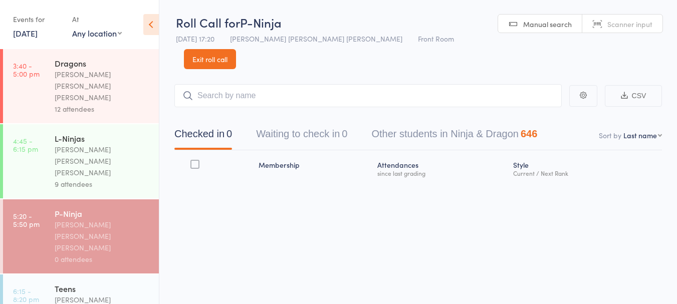
click at [63, 144] on div "[PERSON_NAME] [PERSON_NAME] [PERSON_NAME]" at bounding box center [103, 161] width 96 height 35
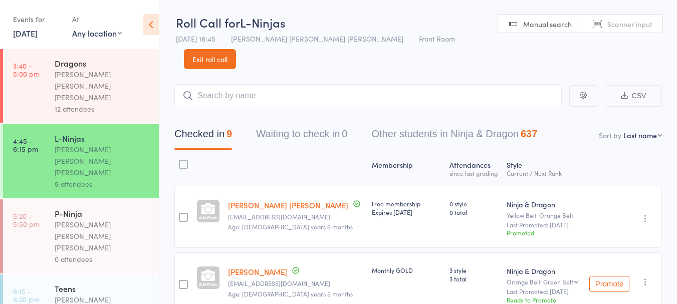
click at [70, 208] on div "P-Ninja" at bounding box center [103, 213] width 96 height 11
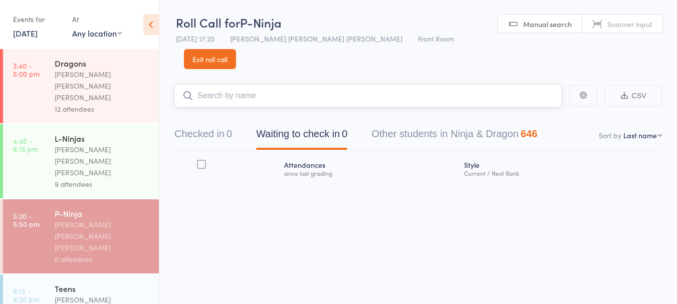
click at [218, 123] on button "Checked in 0" at bounding box center [203, 136] width 58 height 27
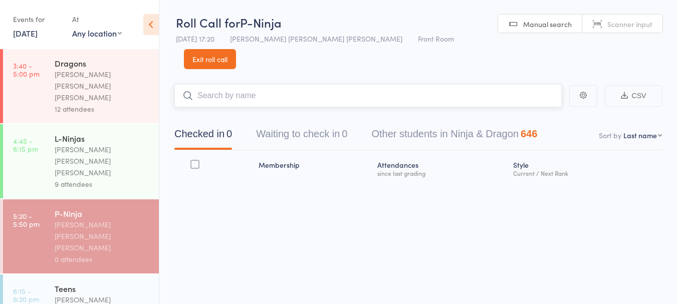
click at [302, 84] on input "search" at bounding box center [367, 95] width 387 height 23
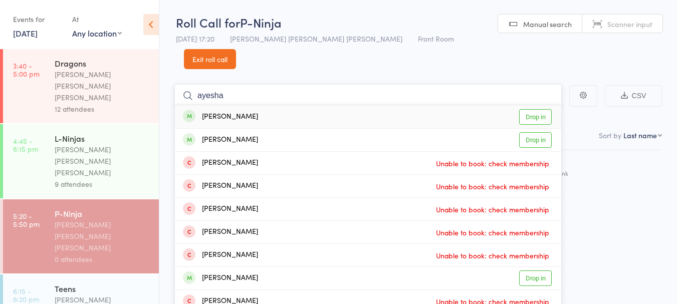
type input "ayesha"
click at [534, 132] on link "Drop in" at bounding box center [535, 140] width 33 height 16
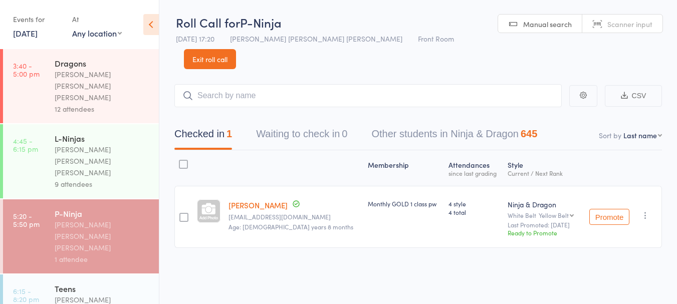
click at [251, 200] on link "[PERSON_NAME]" at bounding box center [258, 205] width 59 height 11
click at [274, 84] on input "search" at bounding box center [367, 95] width 387 height 23
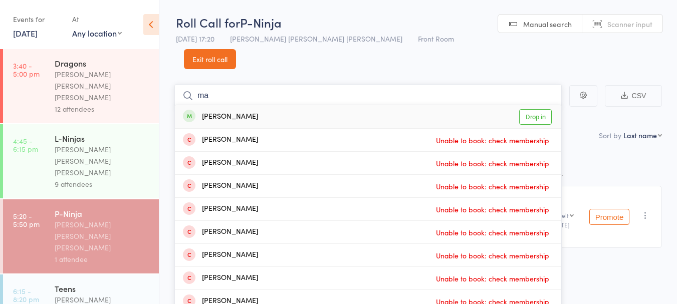
type input "m"
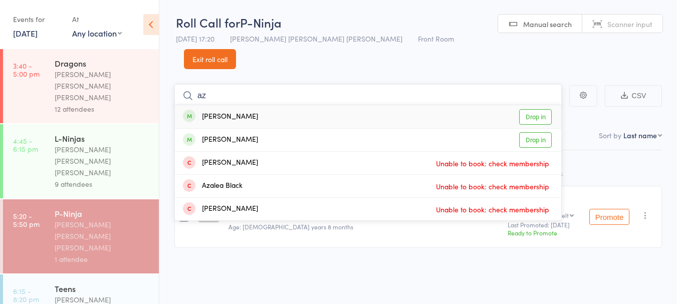
type input "a"
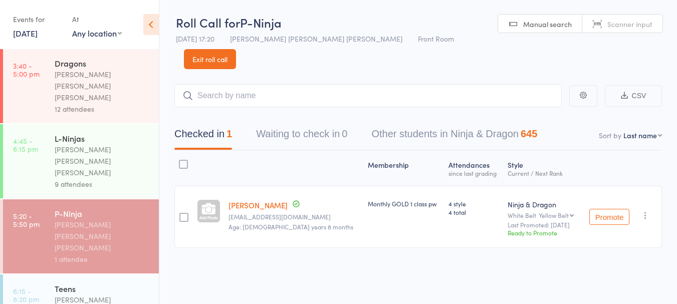
click at [99, 178] on div "9 attendees" at bounding box center [103, 184] width 96 height 12
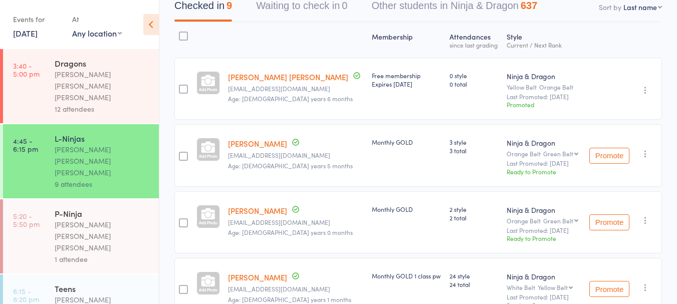
scroll to position [157, 0]
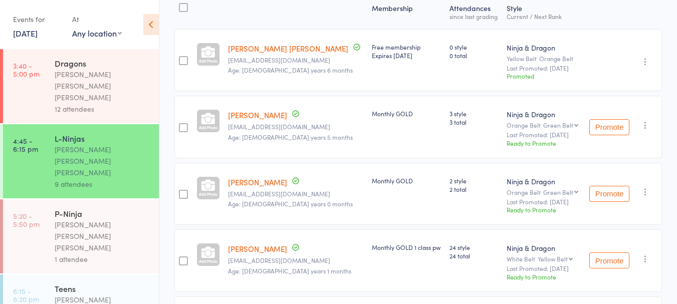
click at [103, 219] on div "[PERSON_NAME] [PERSON_NAME] [PERSON_NAME]" at bounding box center [103, 236] width 96 height 35
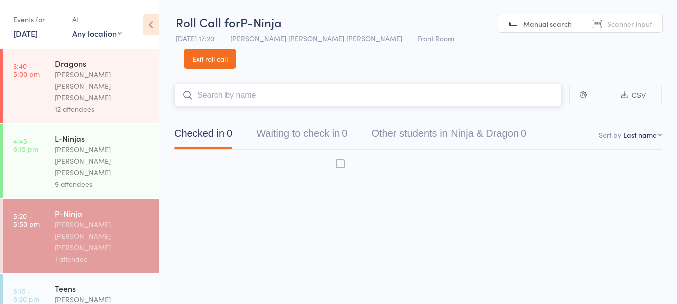
scroll to position [1, 0]
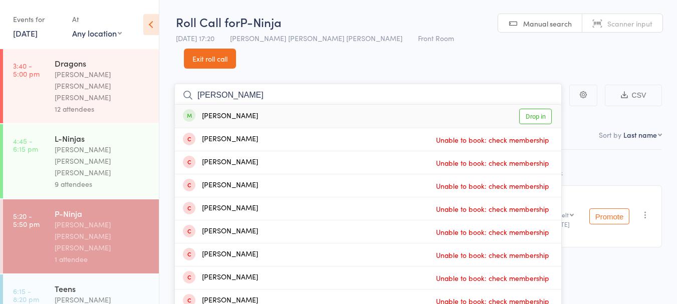
type input "[PERSON_NAME]"
click at [306, 105] on div "[PERSON_NAME] Drop in" at bounding box center [368, 116] width 386 height 23
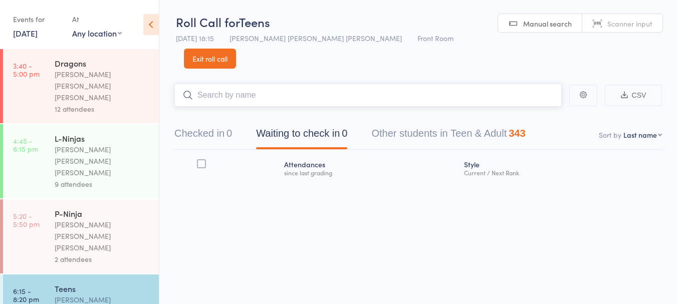
click at [205, 126] on button "Checked in 0" at bounding box center [203, 136] width 58 height 27
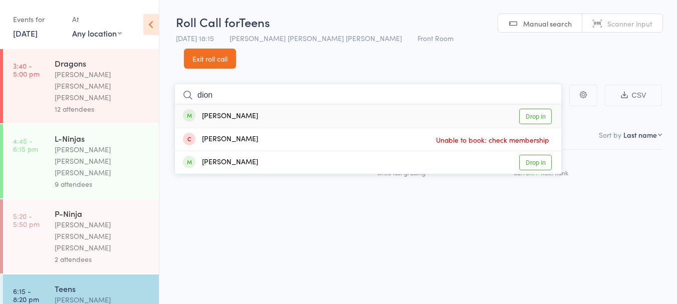
type input "dion"
click at [541, 109] on link "Drop in" at bounding box center [535, 117] width 33 height 16
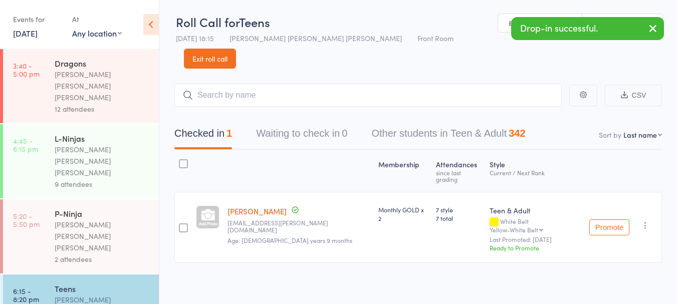
click at [112, 254] on div "2 attendees" at bounding box center [103, 260] width 96 height 12
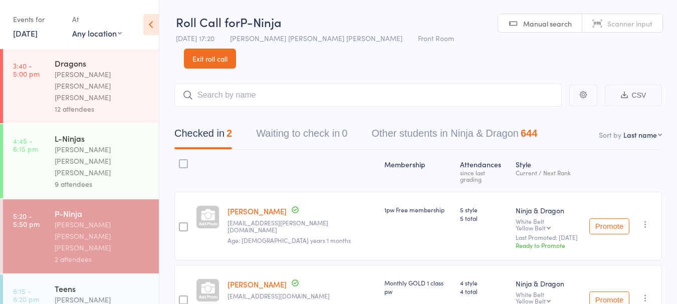
click at [236, 49] on link "Exit roll call" at bounding box center [210, 59] width 52 height 20
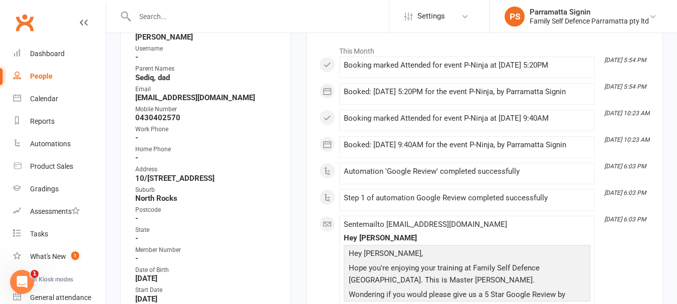
scroll to position [183, 0]
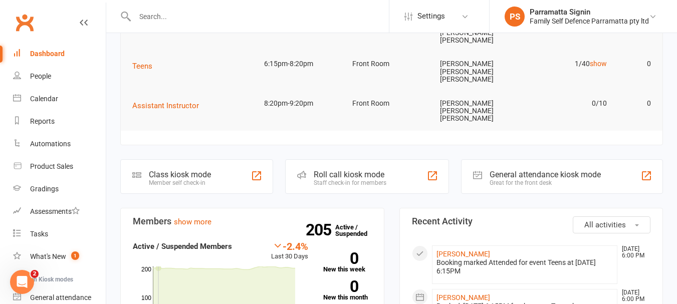
scroll to position [80, 0]
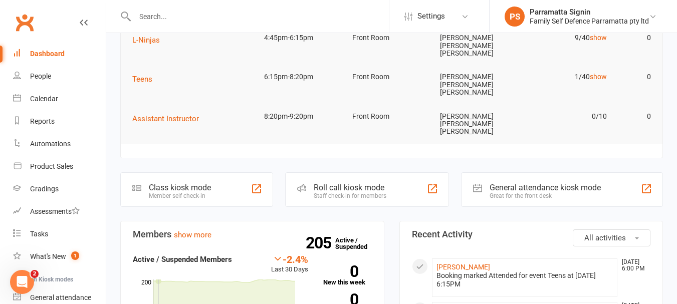
click at [330, 192] on div "Staff check-in for members" at bounding box center [350, 195] width 73 height 7
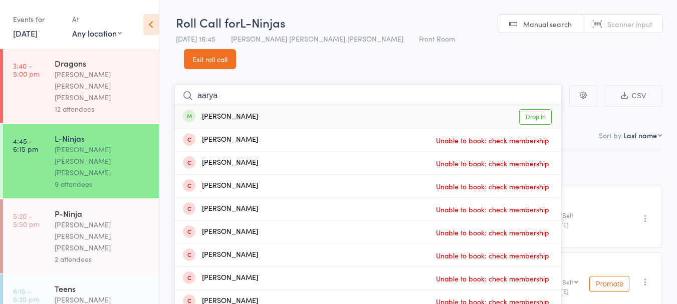
type input "aarya"
click at [535, 109] on link "Drop in" at bounding box center [535, 117] width 33 height 16
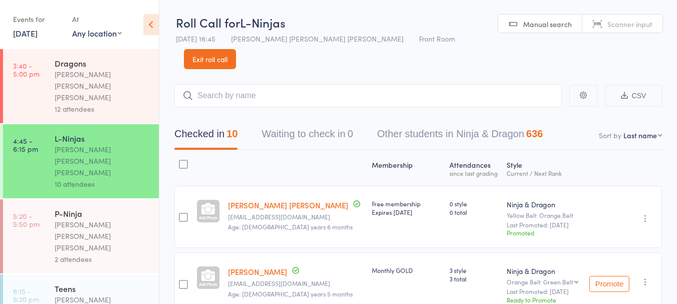
click at [65, 219] on div "[PERSON_NAME] [PERSON_NAME] [PERSON_NAME]" at bounding box center [103, 236] width 96 height 35
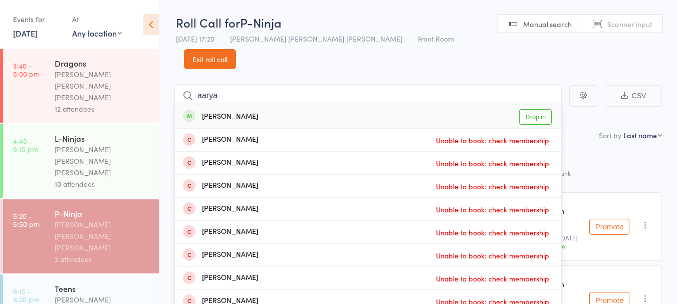
type input "aarya"
click at [533, 109] on link "Drop in" at bounding box center [535, 117] width 33 height 16
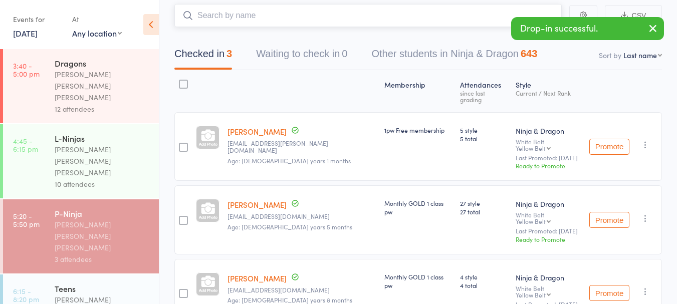
scroll to position [84, 0]
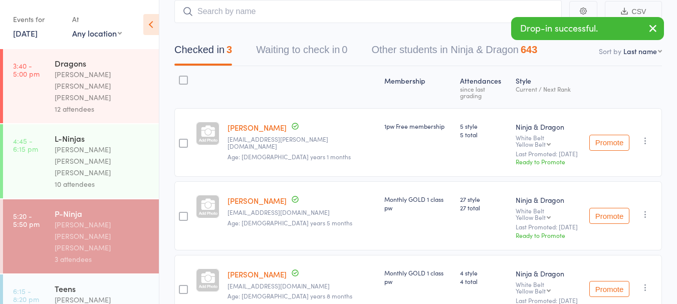
click at [384, 269] on div "Monthly GOLD 1 class pw" at bounding box center [418, 277] width 68 height 17
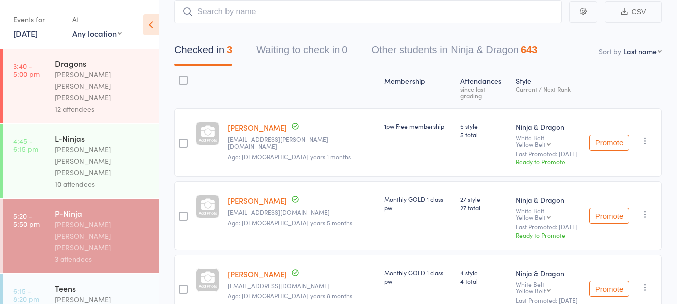
click at [384, 269] on div "Monthly GOLD 1 class pw" at bounding box center [418, 277] width 68 height 17
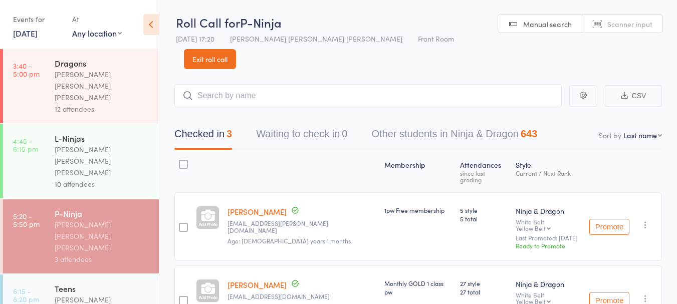
click at [236, 49] on link "Exit roll call" at bounding box center [210, 59] width 52 height 20
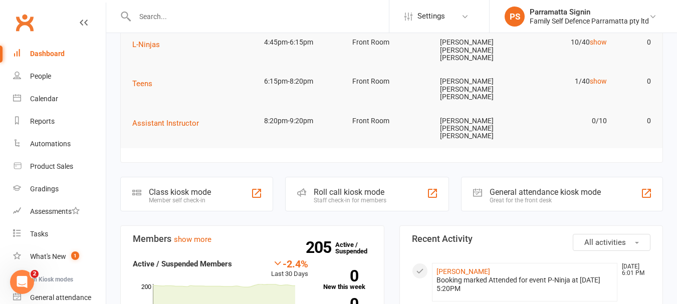
scroll to position [75, 0]
click at [339, 188] on div "Roll call kiosk mode" at bounding box center [350, 193] width 73 height 10
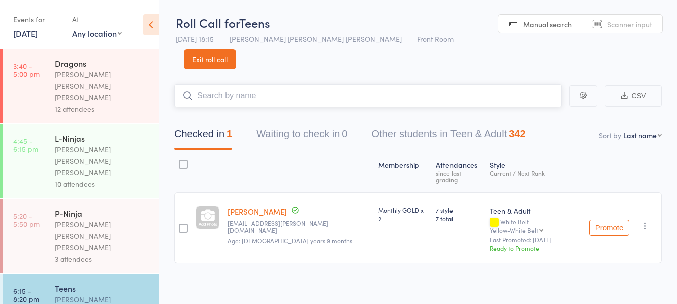
click at [280, 84] on input "search" at bounding box center [367, 95] width 387 height 23
type input "a"
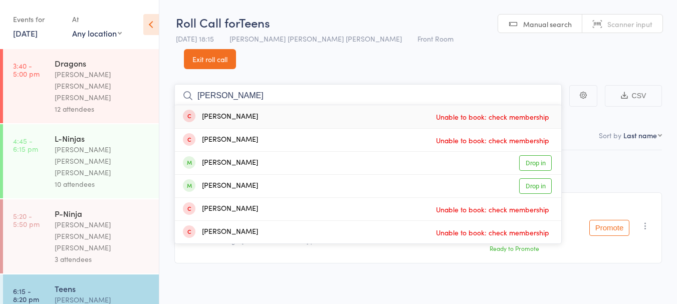
type input "xavier"
click at [539, 155] on link "Drop in" at bounding box center [535, 163] width 33 height 16
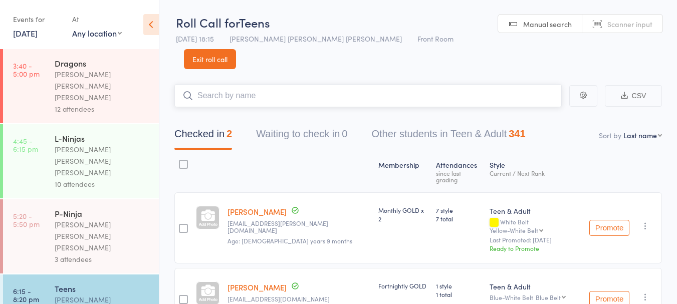
click at [221, 84] on input "search" at bounding box center [367, 95] width 387 height 23
click at [282, 84] on input "search" at bounding box center [367, 95] width 387 height 23
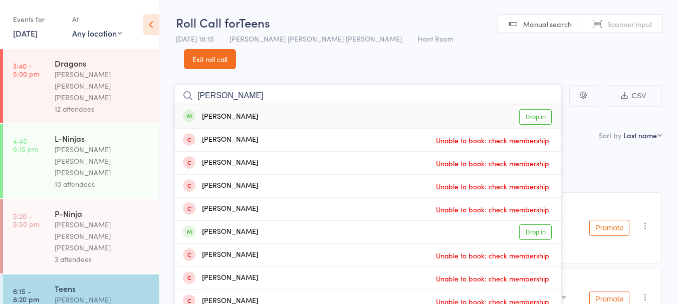
type input "somiya"
click at [535, 109] on link "Drop in" at bounding box center [535, 117] width 33 height 16
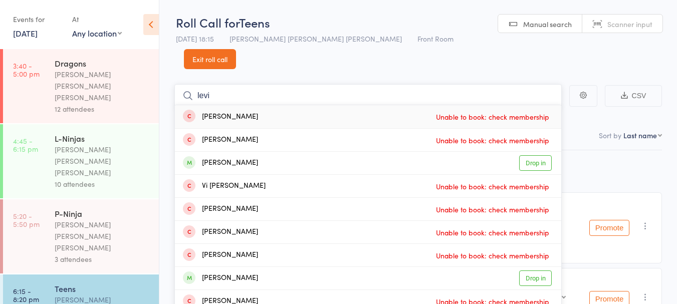
type input "levi"
click at [533, 155] on link "Drop in" at bounding box center [535, 163] width 33 height 16
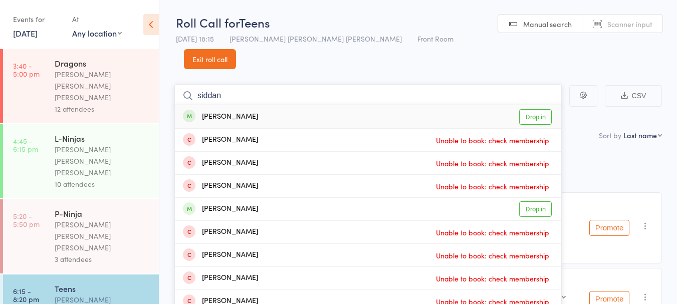
type input "siddan"
click at [535, 201] on link "Drop in" at bounding box center [535, 209] width 33 height 16
type input "ramin"
click at [266, 105] on div "Ramin Avan Drop in" at bounding box center [368, 116] width 386 height 23
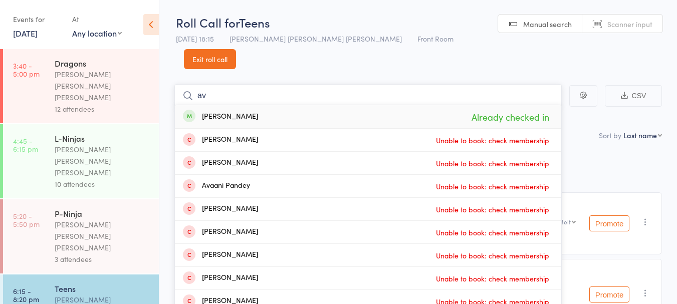
type input "a"
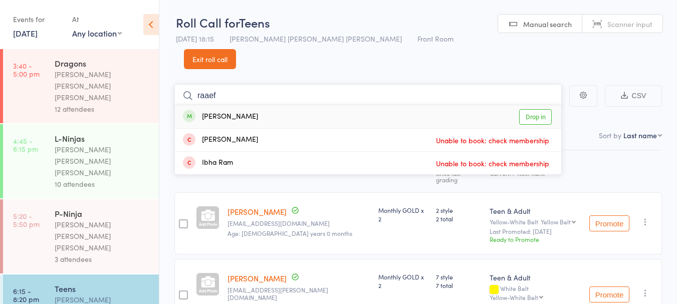
type input "raaef"
click at [283, 105] on div "Raeef Annin Drop in" at bounding box center [368, 116] width 386 height 23
type input "asmi"
click at [305, 105] on div "Asmi Vaishampayan Drop in" at bounding box center [368, 116] width 386 height 23
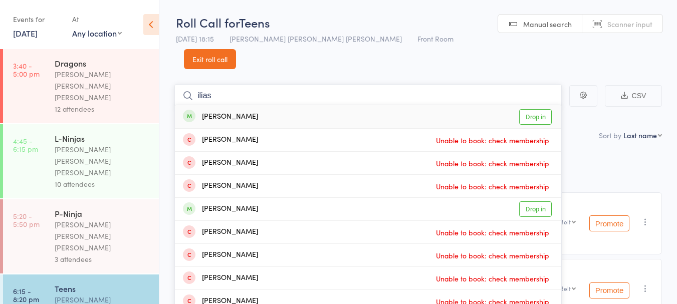
type input "ilias"
click at [306, 105] on div "Ilias Clarke Drop in" at bounding box center [368, 116] width 386 height 23
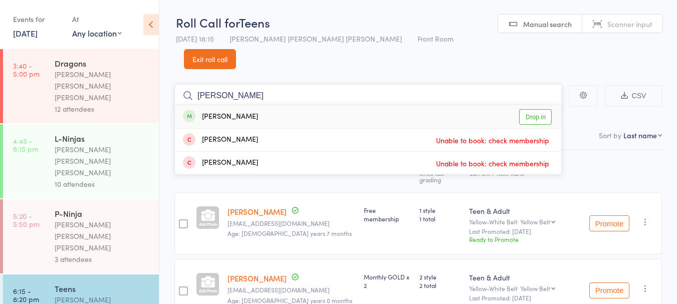
type input "dhruvika"
click at [292, 105] on div "Dhruvikha Tummala Drop in" at bounding box center [368, 116] width 386 height 23
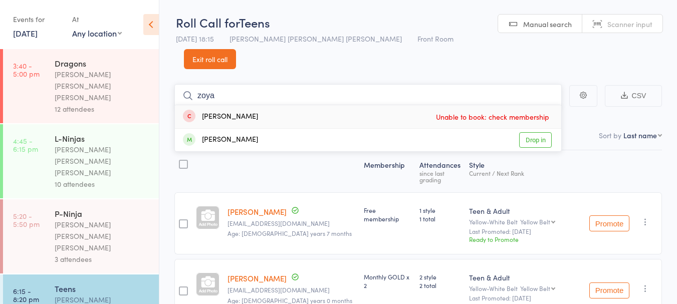
type input "zoya"
click at [258, 134] on div "[PERSON_NAME]" at bounding box center [220, 140] width 75 height 12
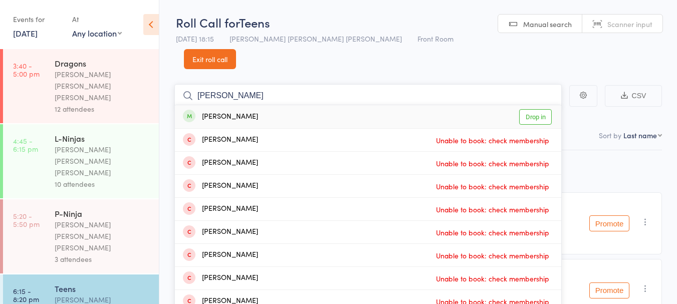
type input "selina"
click at [262, 105] on div "Selina Torckler Drop in" at bounding box center [368, 116] width 386 height 23
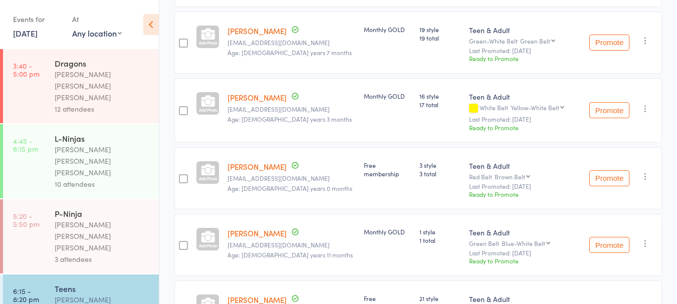
scroll to position [591, 0]
click at [252, 161] on link "[PERSON_NAME]" at bounding box center [257, 166] width 59 height 11
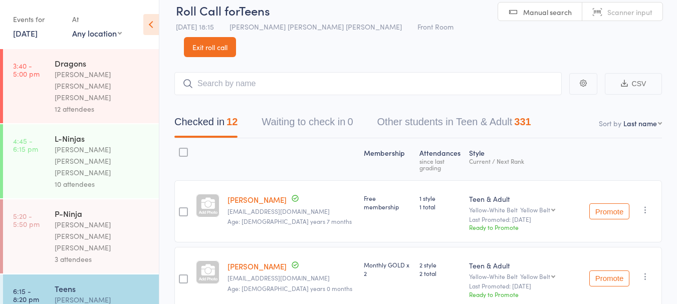
scroll to position [7, 0]
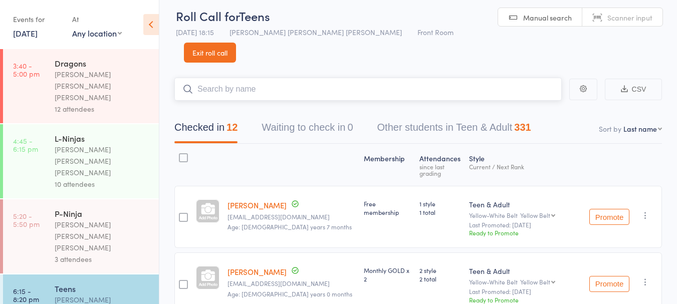
click at [258, 78] on input "search" at bounding box center [367, 89] width 387 height 23
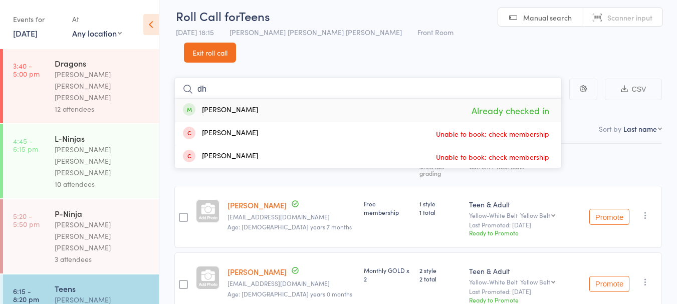
type input "d"
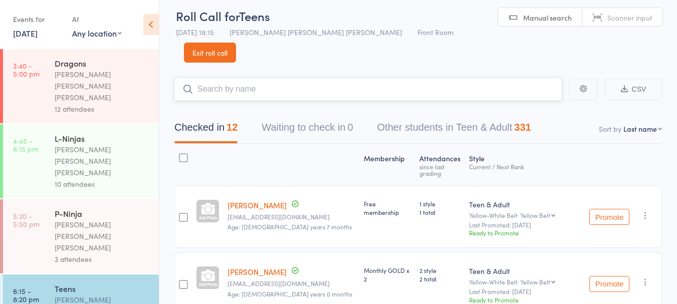
click at [267, 117] on button "Waiting to check in 0" at bounding box center [307, 130] width 91 height 27
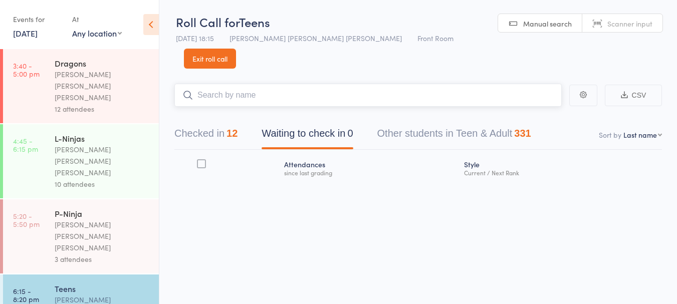
click at [222, 123] on button "Checked in 12" at bounding box center [205, 136] width 63 height 27
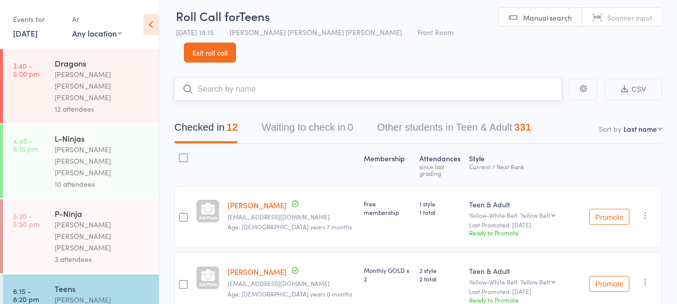
click at [263, 80] on input "search" at bounding box center [367, 89] width 387 height 23
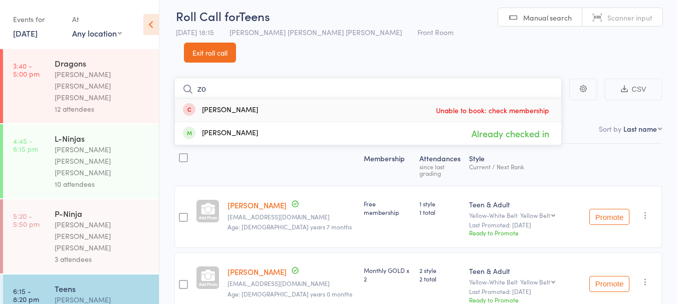
type input "z"
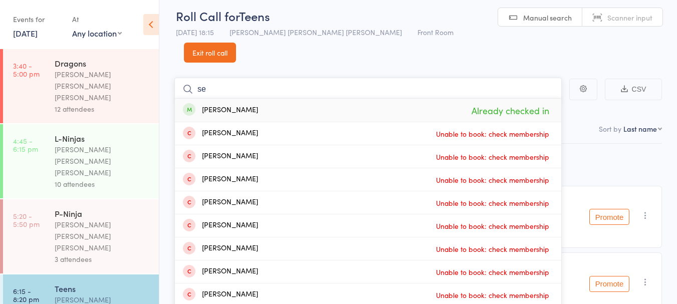
type input "s"
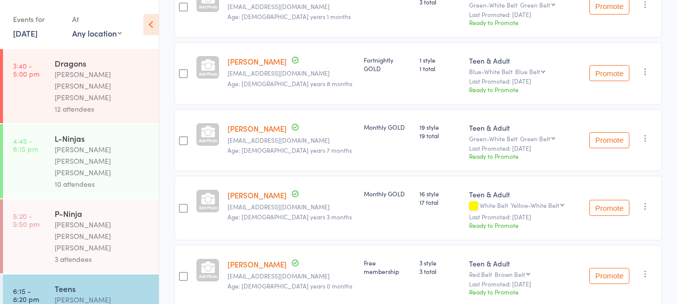
scroll to position [500, 0]
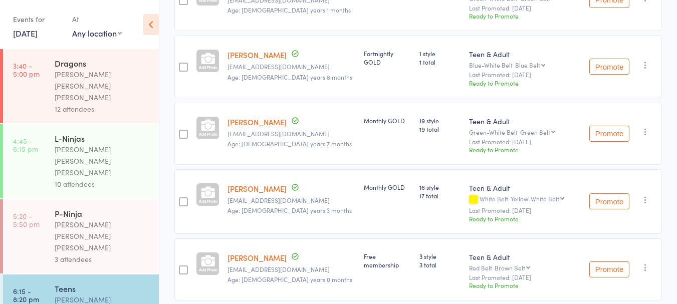
click at [616, 126] on button "Promote" at bounding box center [609, 134] width 40 height 16
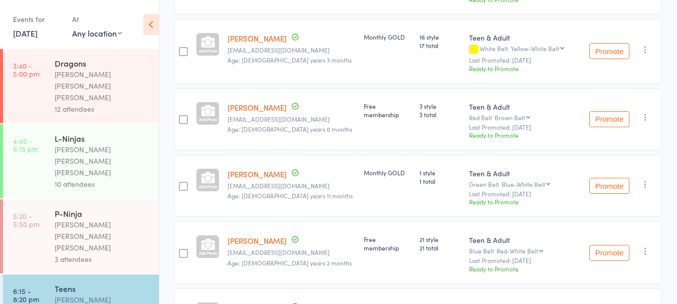
scroll to position [708, 0]
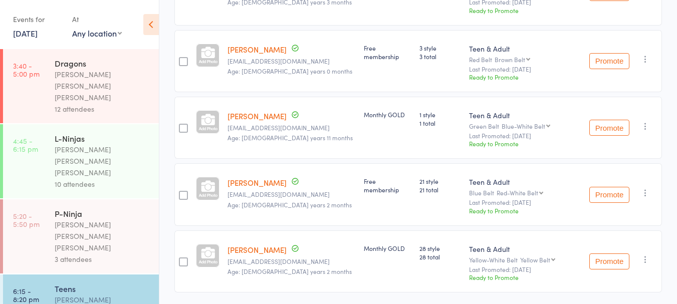
click at [601, 254] on button "Promote" at bounding box center [609, 262] width 40 height 16
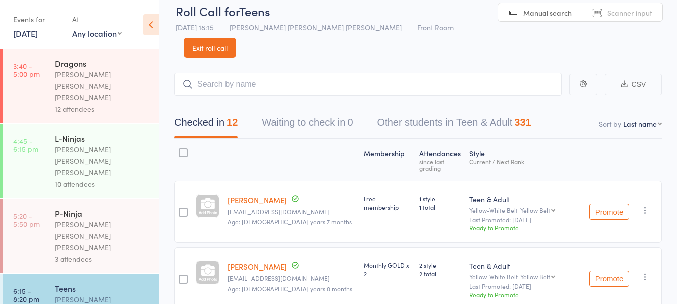
scroll to position [0, 0]
